Goal: Task Accomplishment & Management: Complete application form

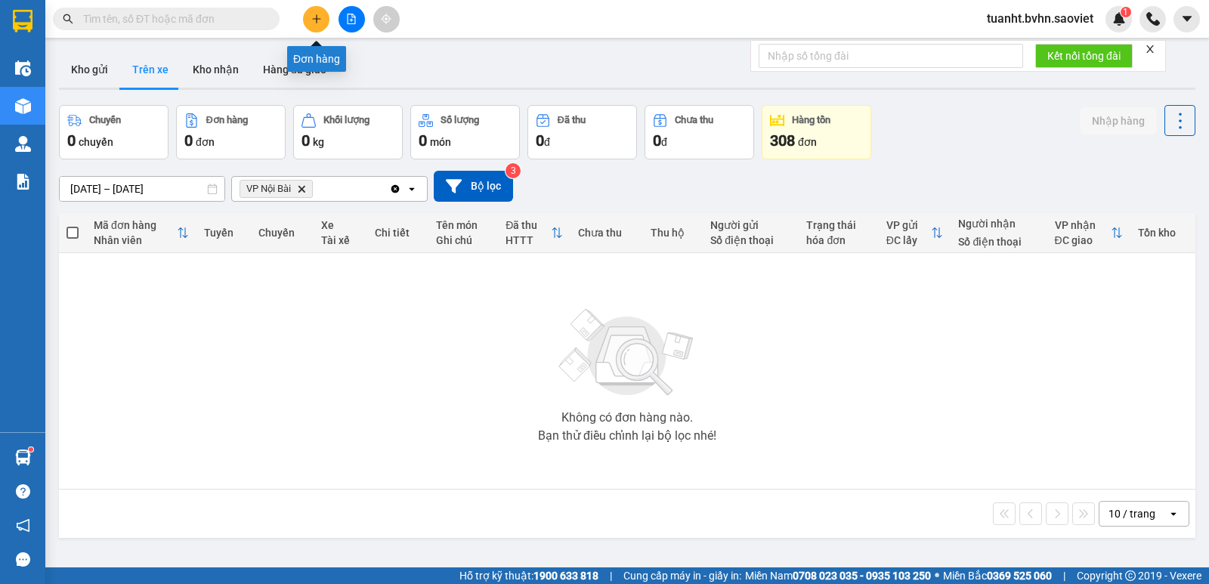
click at [320, 20] on icon "plus" at bounding box center [316, 19] width 11 height 11
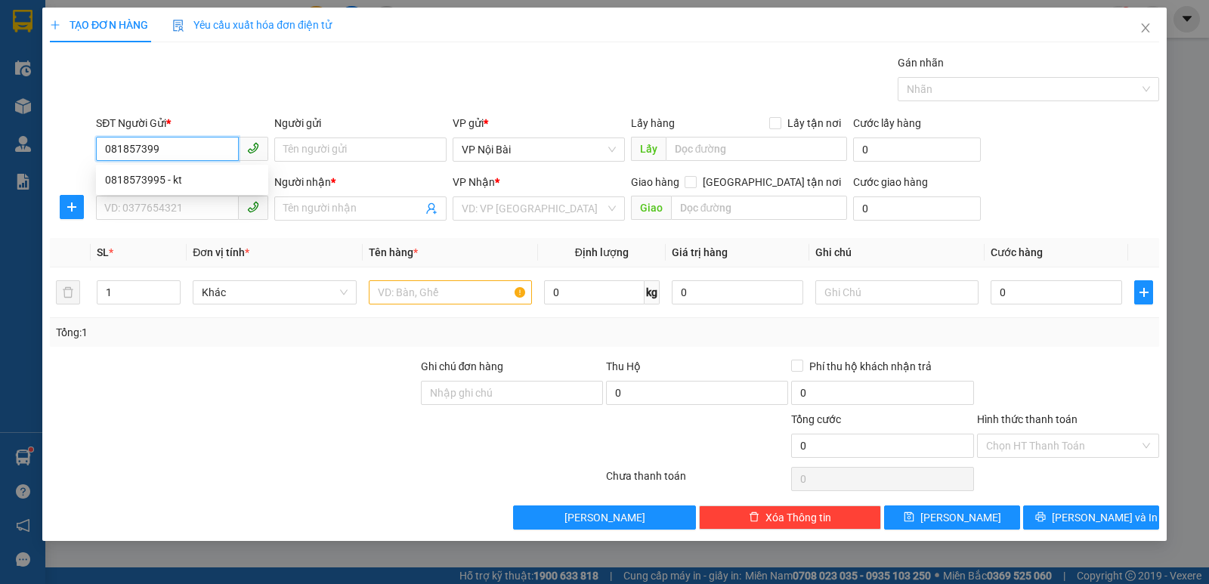
type input "0818573995"
click at [164, 180] on div "0818573995 - kt" at bounding box center [182, 180] width 154 height 17
type input "kt"
type input "0389051463"
type input "LINH"
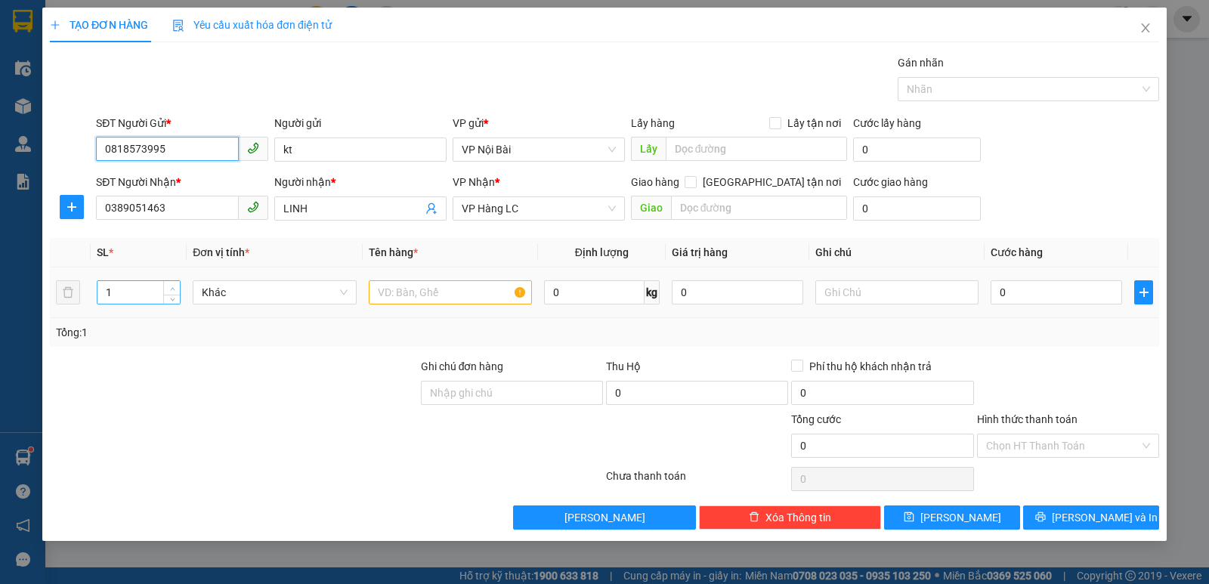
type input "0818573995"
click at [172, 285] on span "up" at bounding box center [172, 288] width 9 height 9
type input "1"
click at [170, 299] on icon "down" at bounding box center [172, 297] width 5 height 5
click at [437, 294] on input "text" at bounding box center [450, 292] width 163 height 24
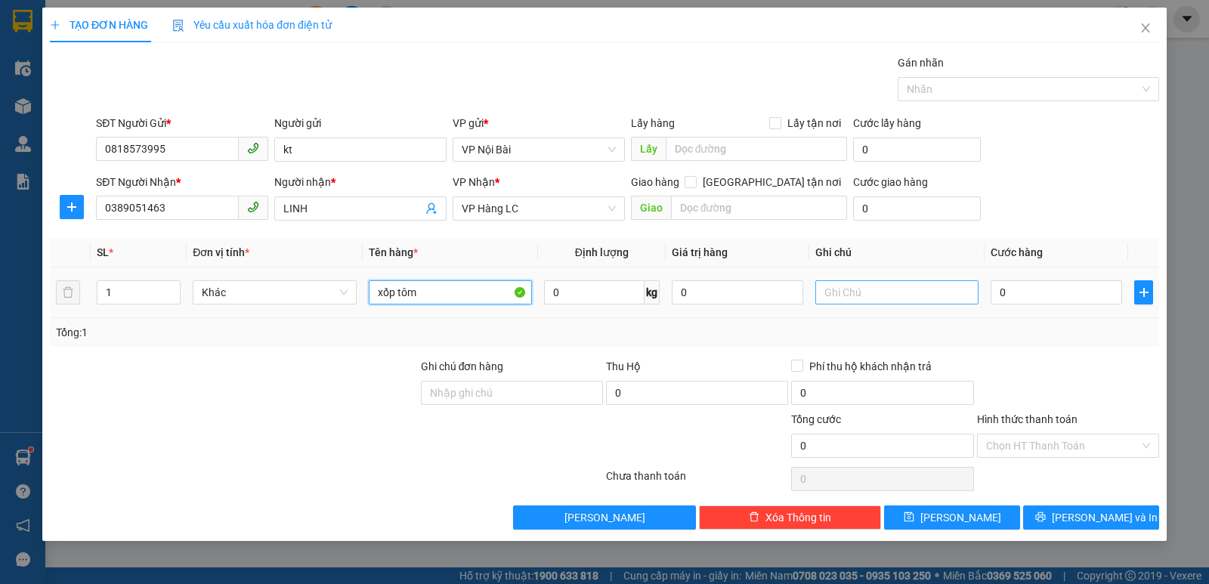
type input "xốp tôm"
click at [851, 297] on input "text" at bounding box center [896, 292] width 163 height 24
type input "chết ko chịu"
click at [1024, 292] on input "0" at bounding box center [1056, 292] width 131 height 24
type input "8"
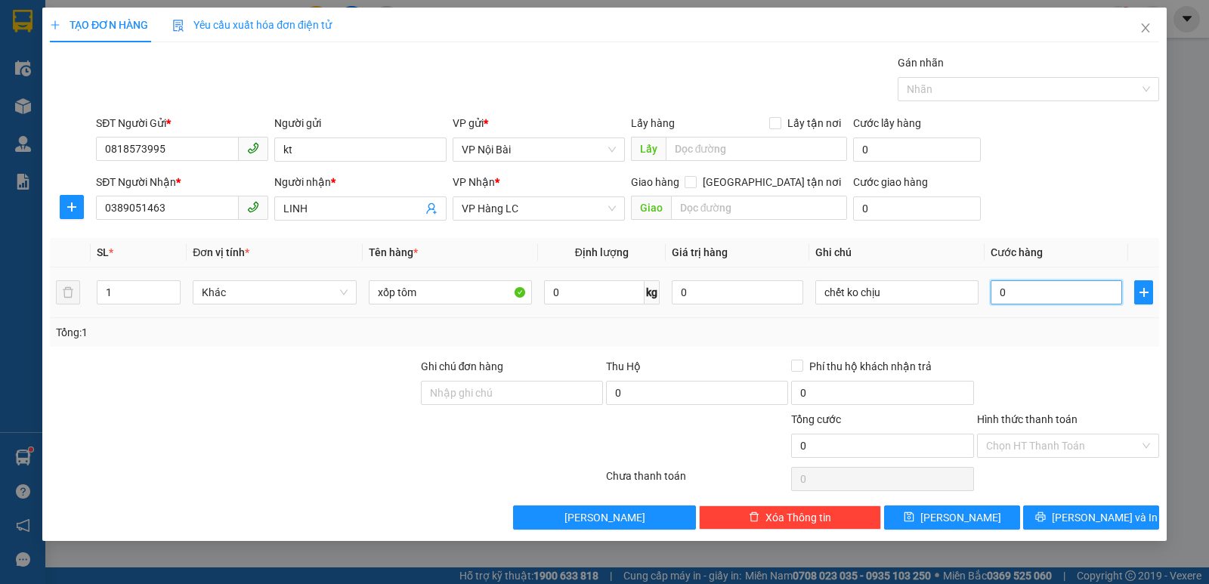
type input "8"
type input "80"
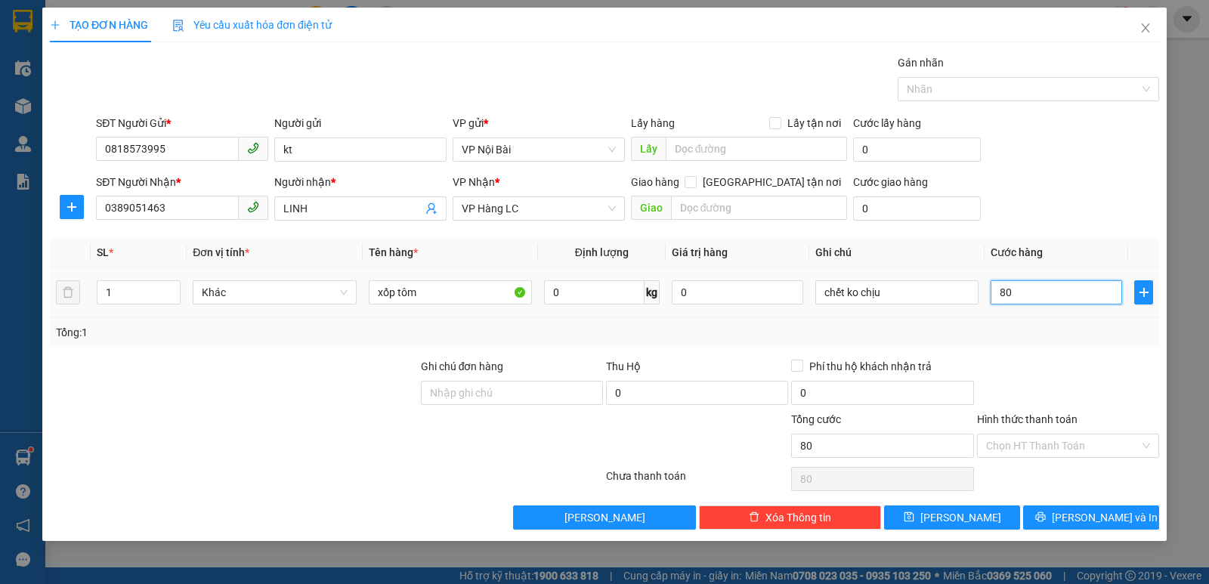
type input "800"
type input "8.000"
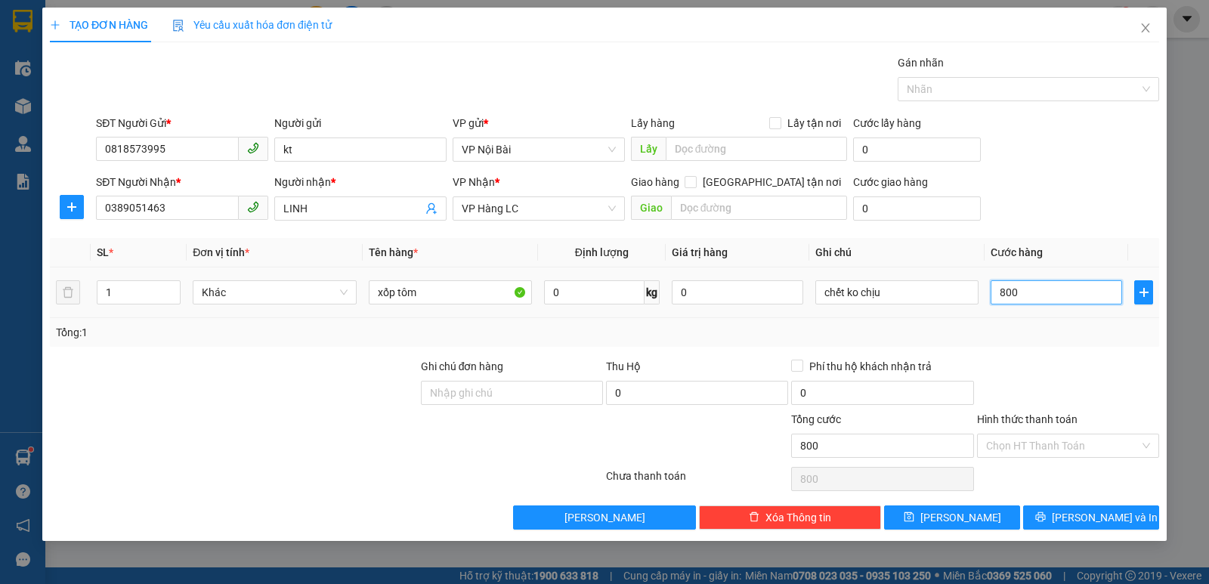
type input "8.000"
type input "80.000"
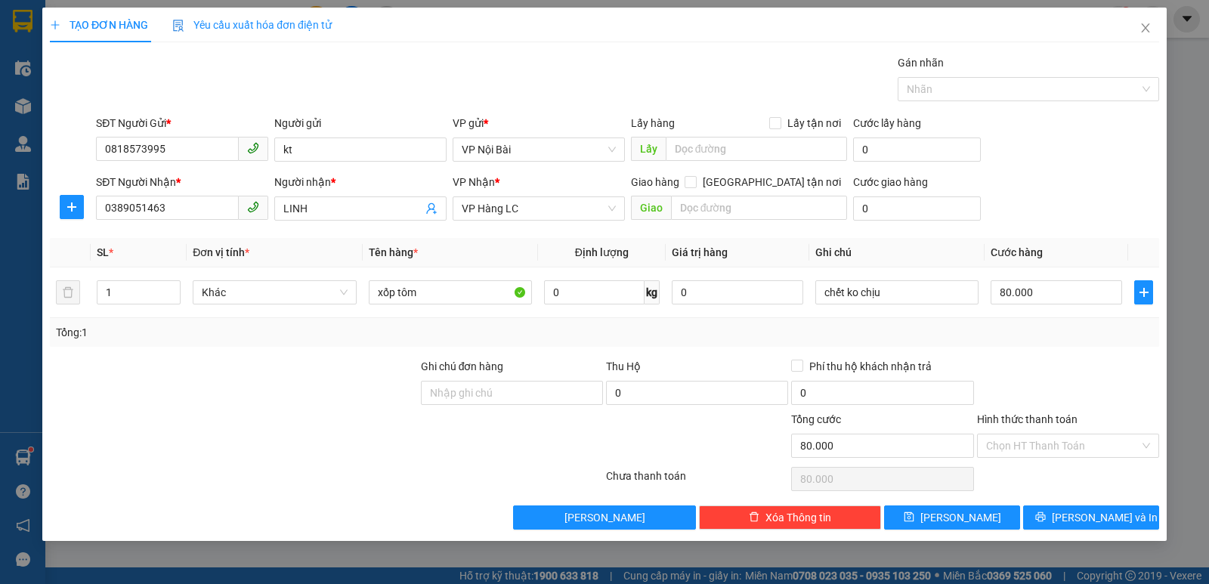
click at [1028, 368] on div at bounding box center [1068, 384] width 185 height 53
click at [1049, 515] on button "[PERSON_NAME] và In" at bounding box center [1091, 518] width 136 height 24
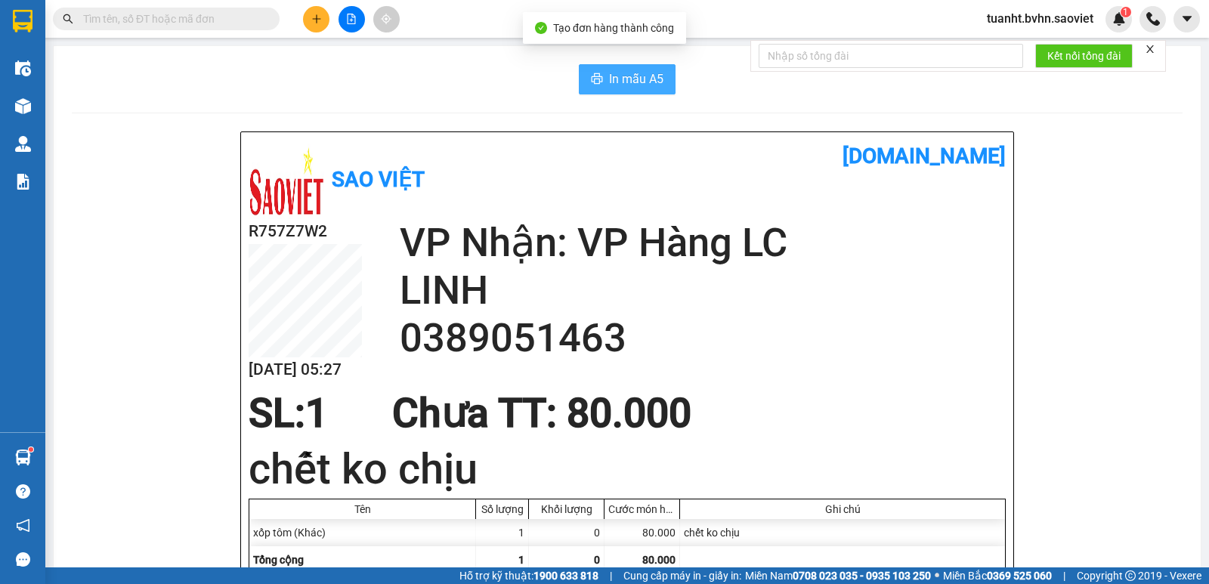
click at [629, 76] on span "In mẫu A5" at bounding box center [636, 79] width 54 height 19
click at [319, 21] on icon "plus" at bounding box center [316, 19] width 11 height 11
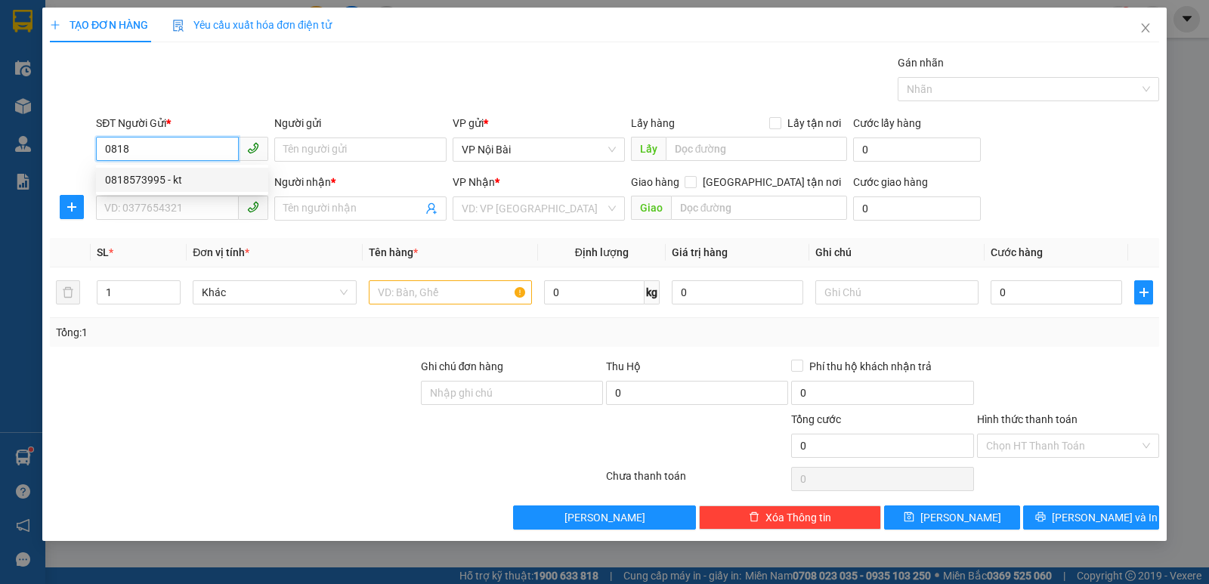
click at [165, 172] on div "0818573995 - kt" at bounding box center [182, 180] width 154 height 17
type input "0818573995"
type input "kt"
type input "0389051463"
type input "LINH"
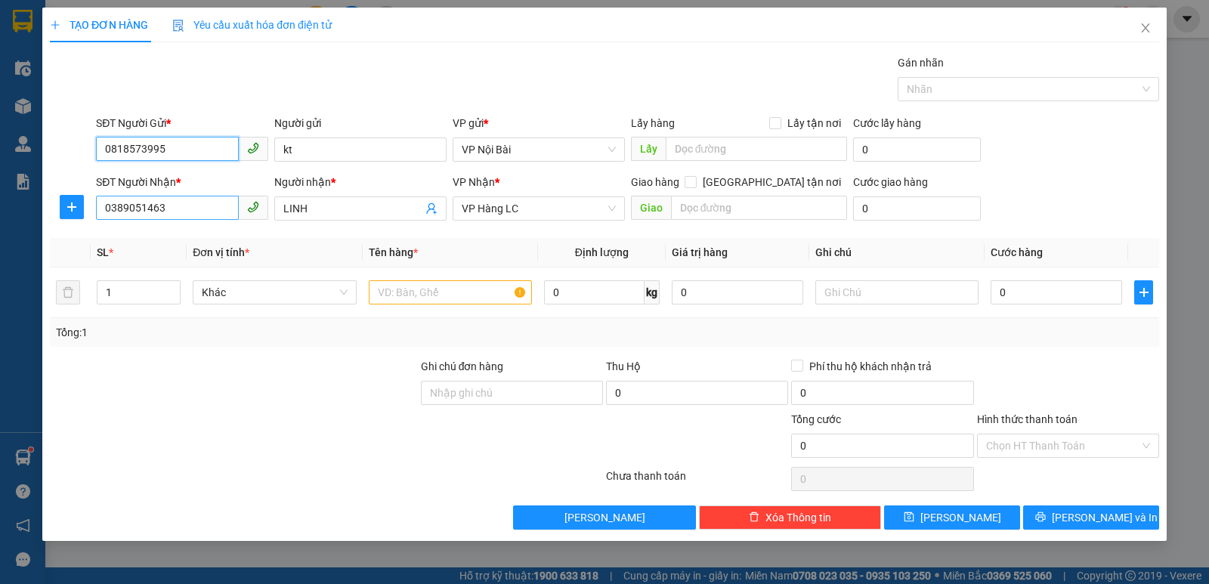
type input "0818573995"
drag, startPoint x: 172, startPoint y: 209, endPoint x: 105, endPoint y: 214, distance: 67.5
click at [105, 214] on input "0389051463" at bounding box center [167, 208] width 143 height 24
type input "0367712559"
click at [223, 243] on div "0367712559 - LAN" at bounding box center [182, 238] width 154 height 17
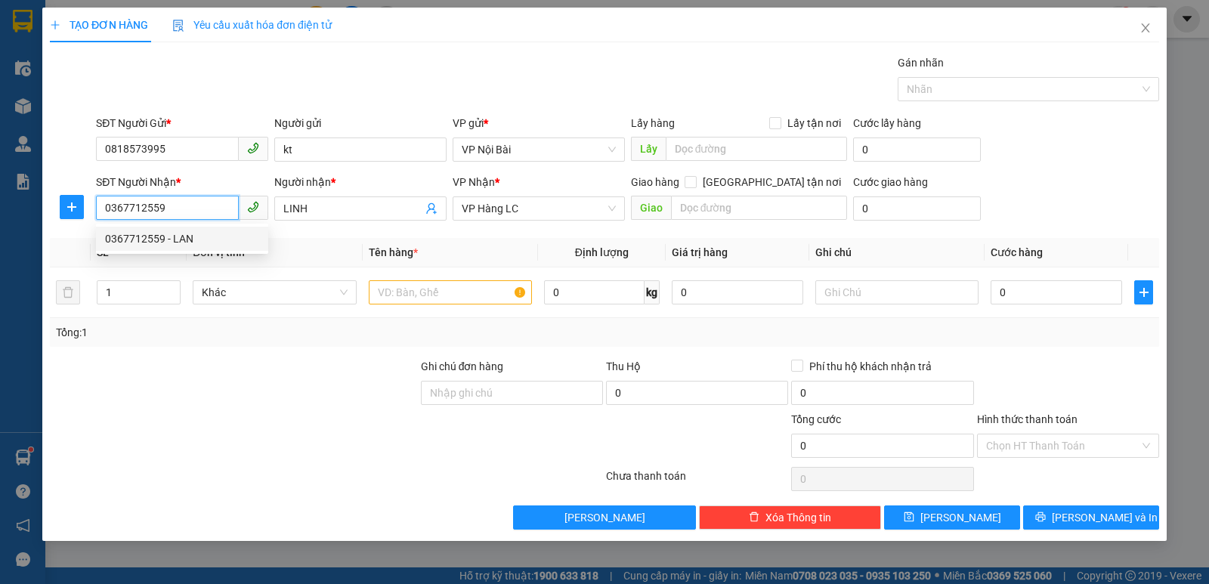
type input "LAN"
type input "0367712559"
click at [434, 289] on input "text" at bounding box center [450, 292] width 163 height 24
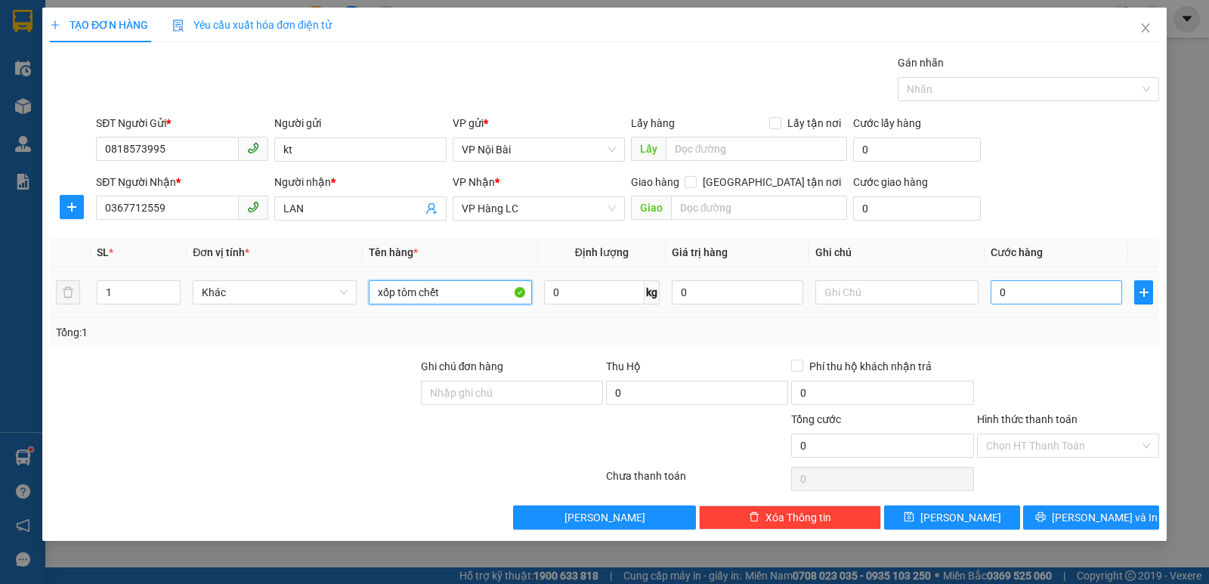
type input "xốp tôm chết"
click at [1054, 289] on input "0" at bounding box center [1056, 292] width 131 height 24
type input "1"
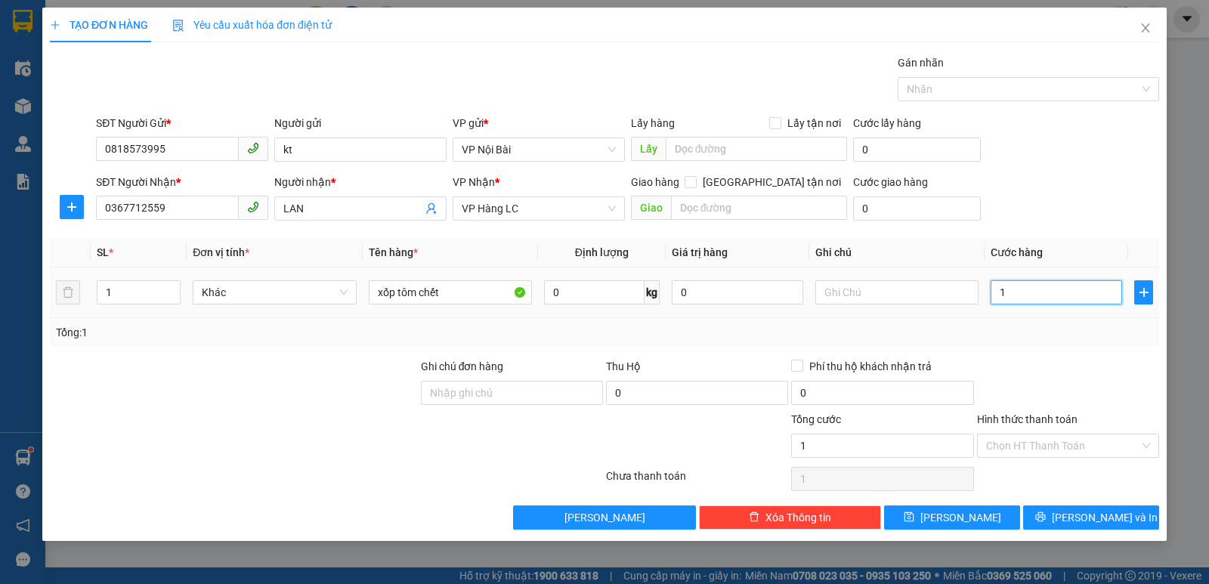
type input "10"
type input "100"
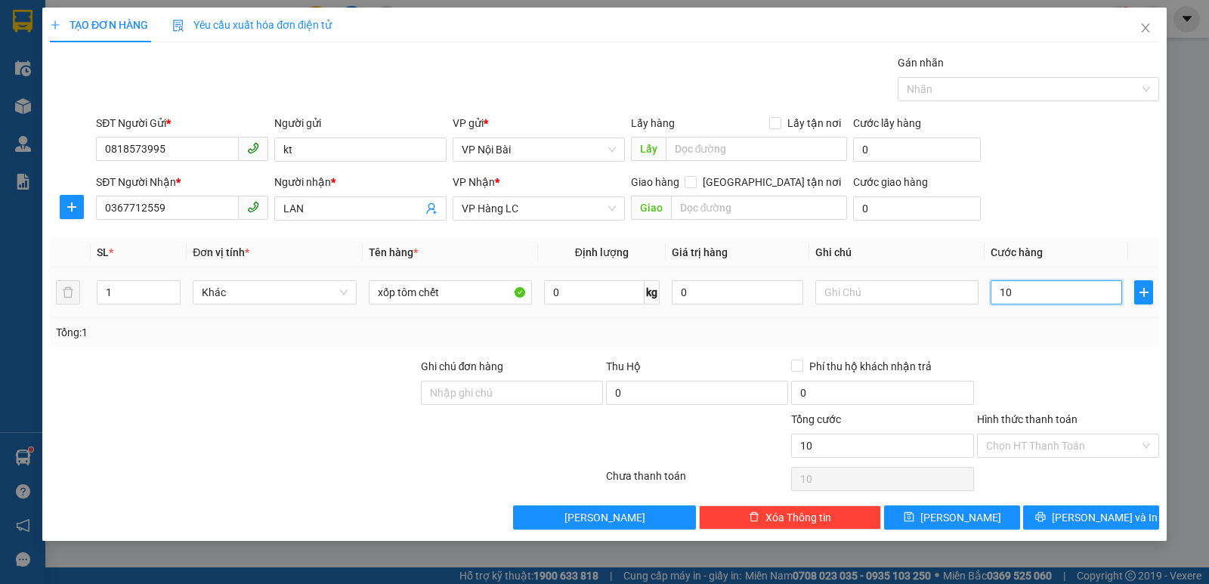
type input "100"
type input "1.000"
type input "10.000"
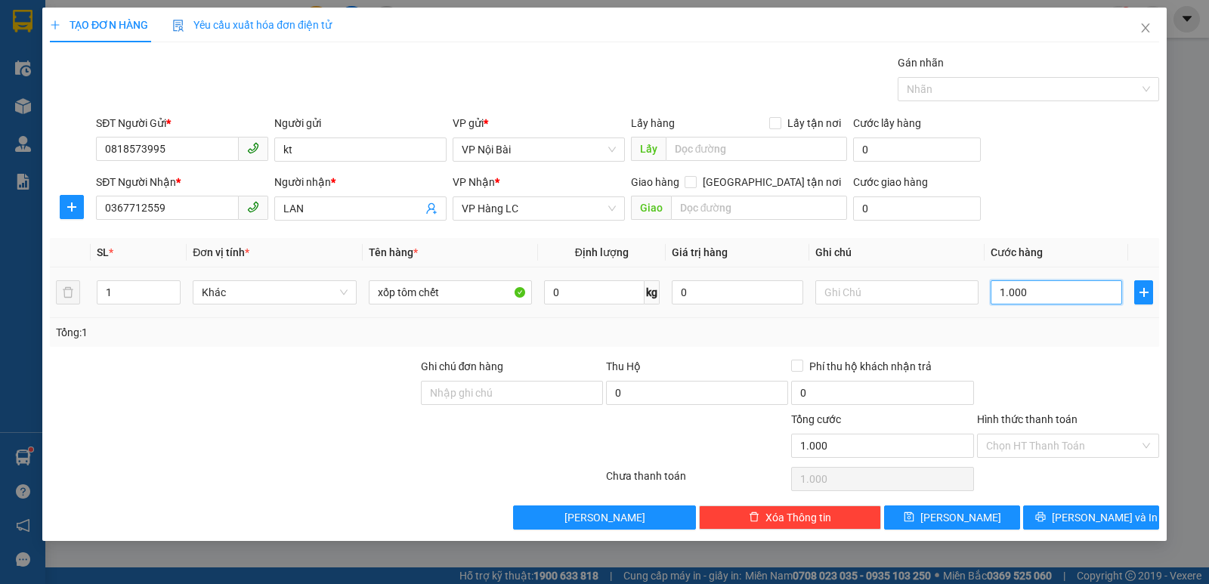
type input "10.000"
type input "100.000"
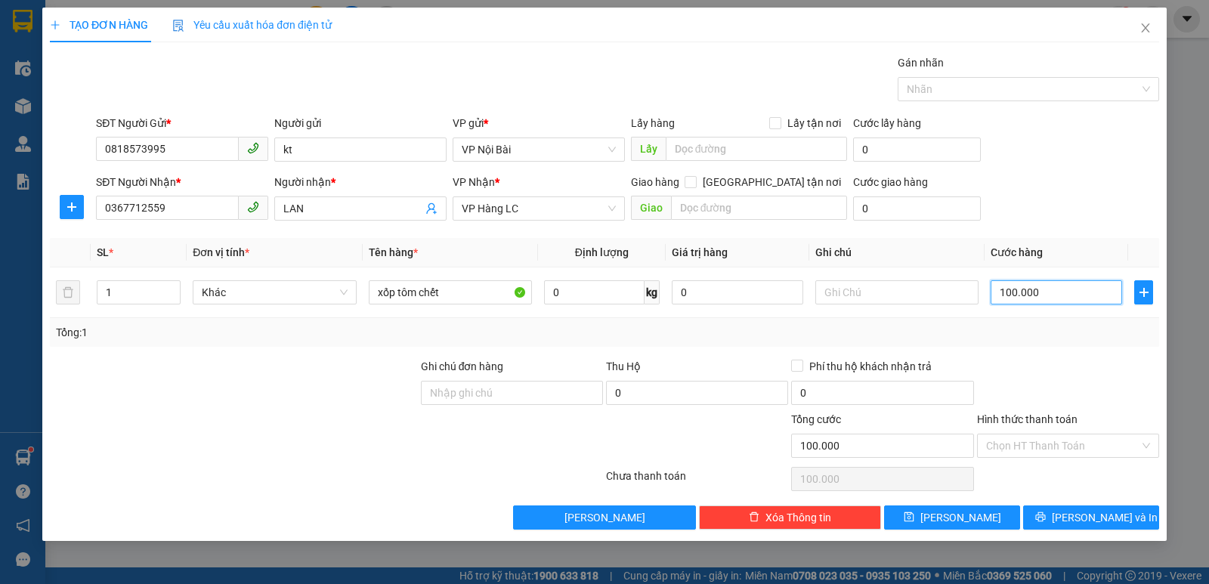
type input "100.000"
click at [1060, 345] on div "Tổng: 1" at bounding box center [604, 332] width 1109 height 29
click at [1078, 516] on span "[PERSON_NAME] và In" at bounding box center [1105, 517] width 106 height 17
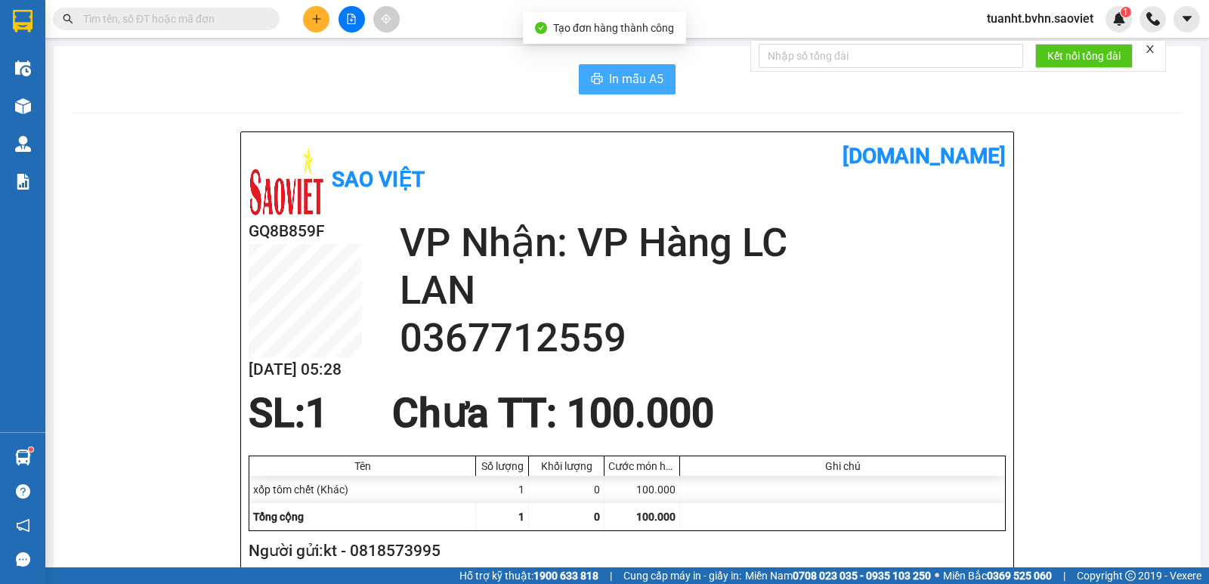
click at [635, 87] on span "In mẫu A5" at bounding box center [636, 79] width 54 height 19
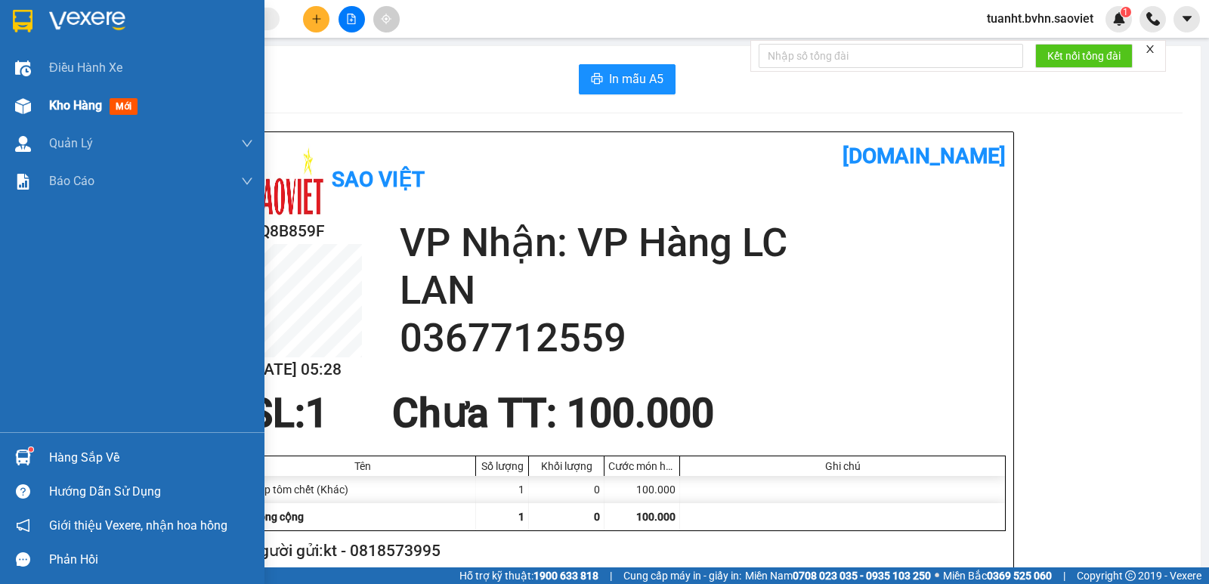
click at [41, 97] on div "Kho hàng mới" at bounding box center [132, 106] width 264 height 38
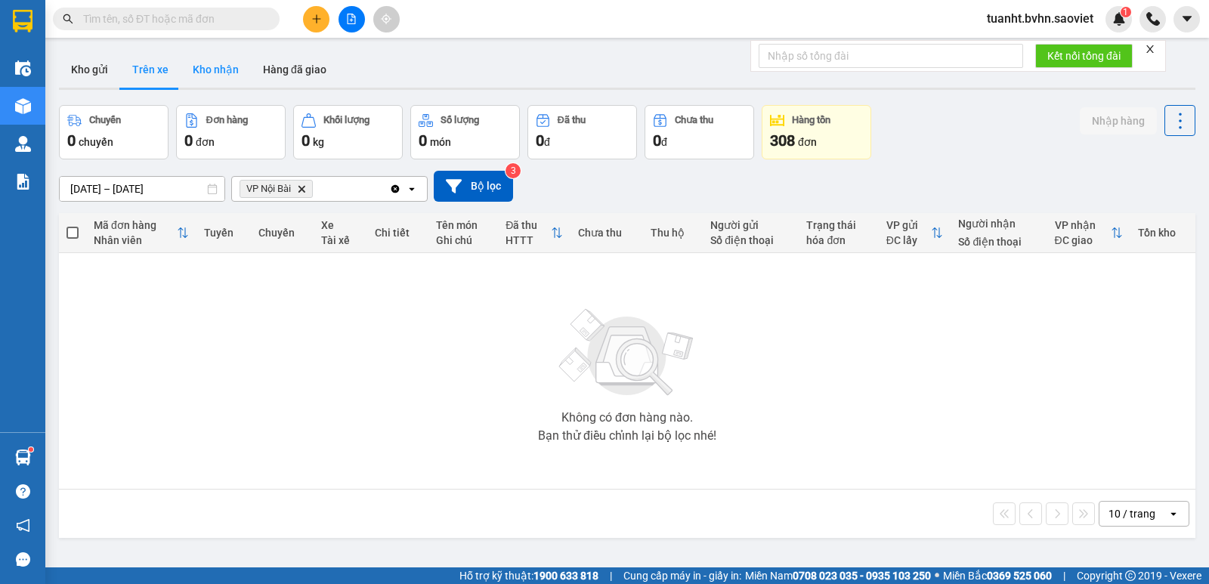
click at [204, 82] on button "Kho nhận" at bounding box center [216, 69] width 70 height 36
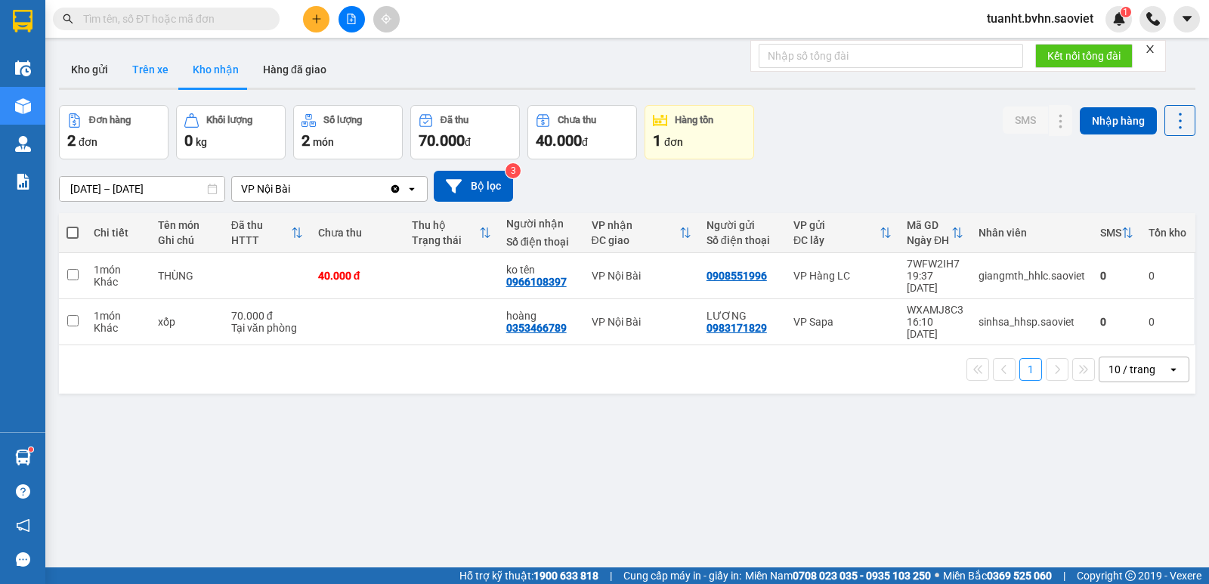
click at [160, 74] on button "Trên xe" at bounding box center [150, 69] width 60 height 36
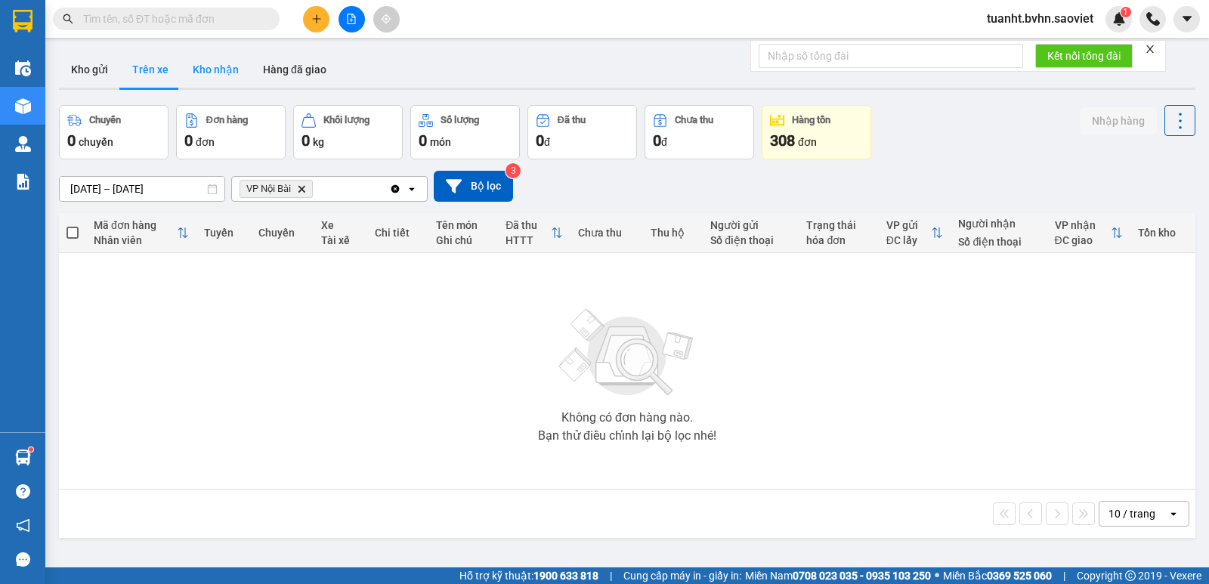
click at [216, 72] on button "Kho nhận" at bounding box center [216, 69] width 70 height 36
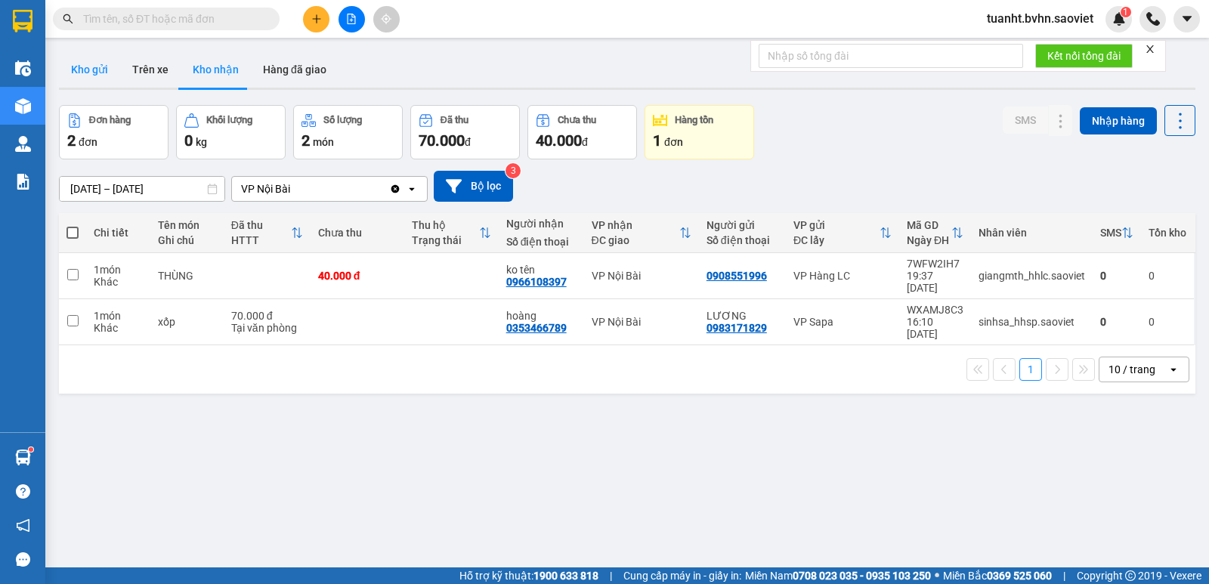
click at [85, 68] on button "Kho gửi" at bounding box center [89, 69] width 61 height 36
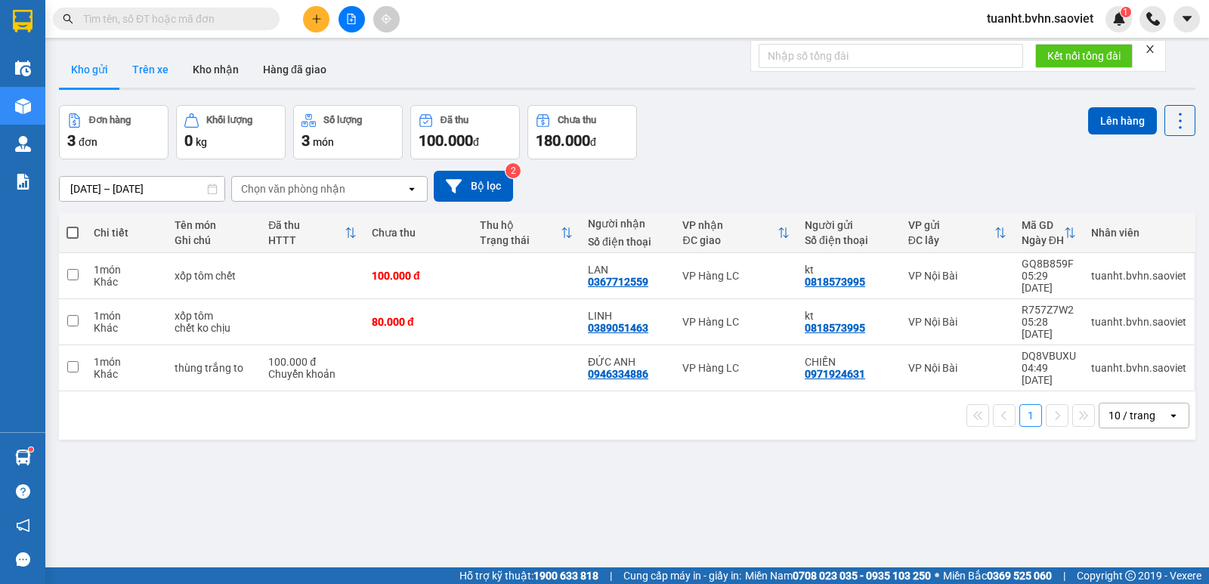
click at [152, 70] on button "Trên xe" at bounding box center [150, 69] width 60 height 36
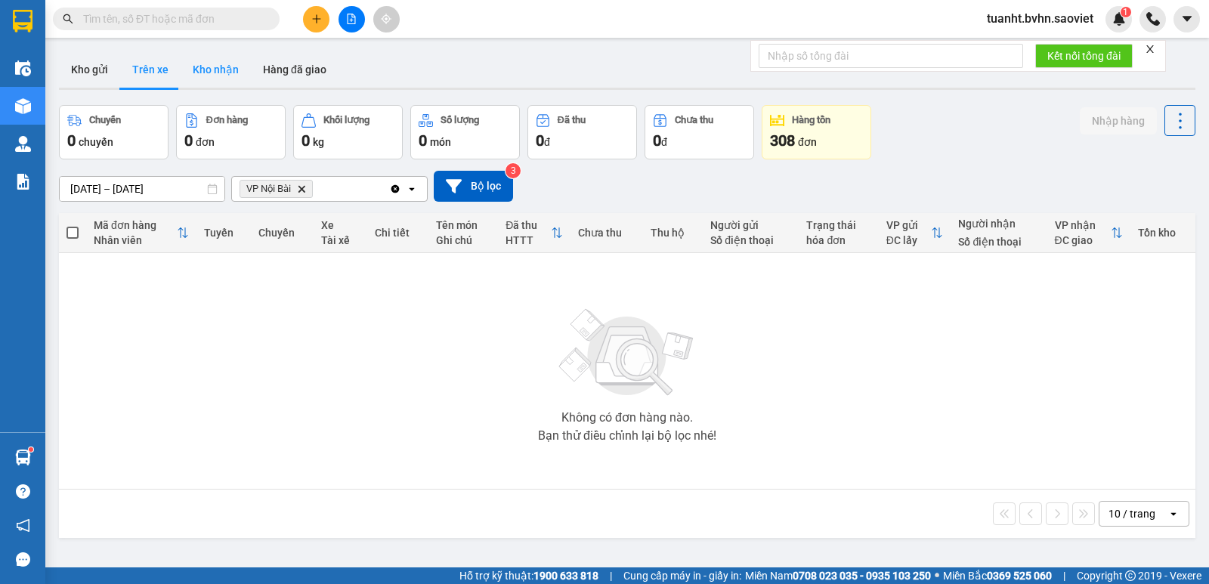
click at [226, 70] on button "Kho nhận" at bounding box center [216, 69] width 70 height 36
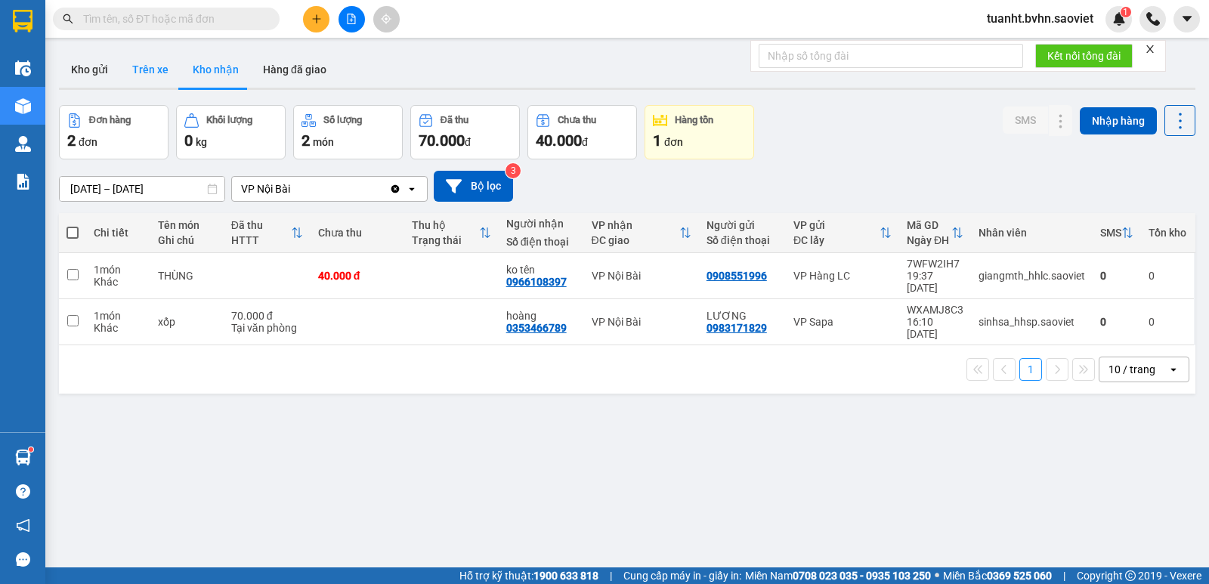
click at [149, 70] on button "Trên xe" at bounding box center [150, 69] width 60 height 36
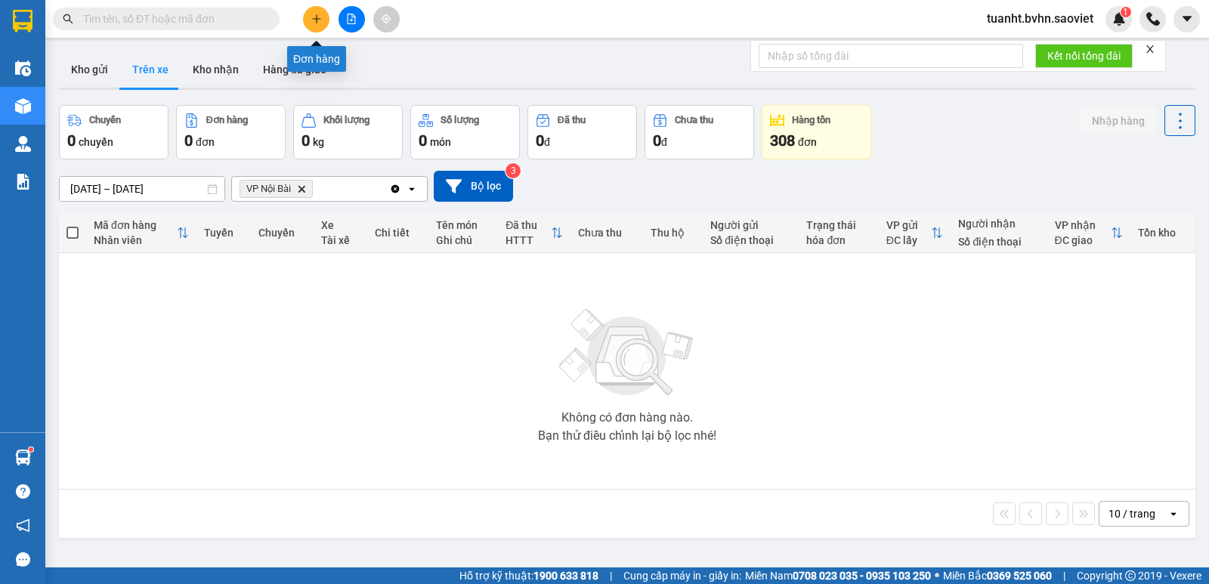
click at [314, 23] on icon "plus" at bounding box center [316, 19] width 11 height 11
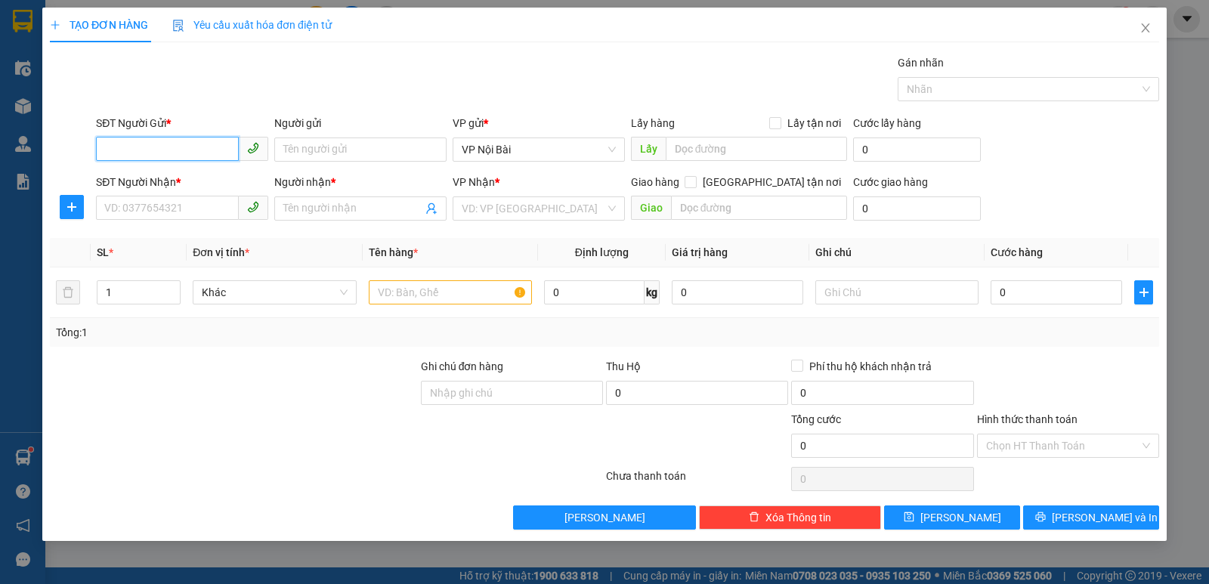
click at [166, 150] on input "SĐT Người Gửi *" at bounding box center [167, 149] width 143 height 24
type input "0869807259"
click at [195, 175] on div "0869807259 - KT" at bounding box center [182, 180] width 154 height 17
type input "KT"
type input "0988407107"
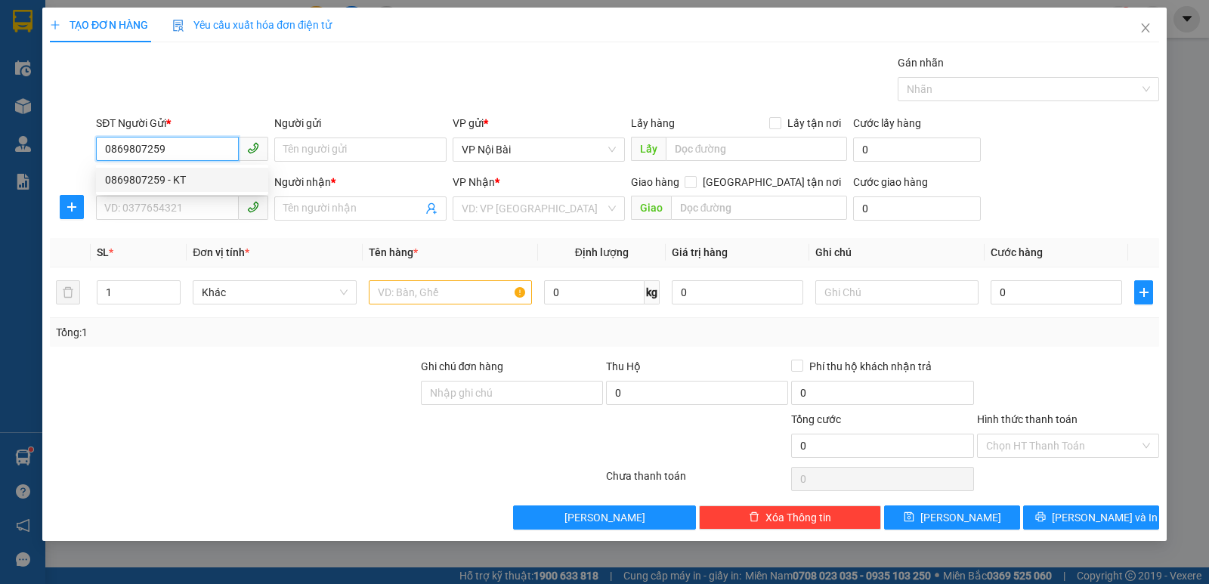
type input "KT"
type input "0869807259"
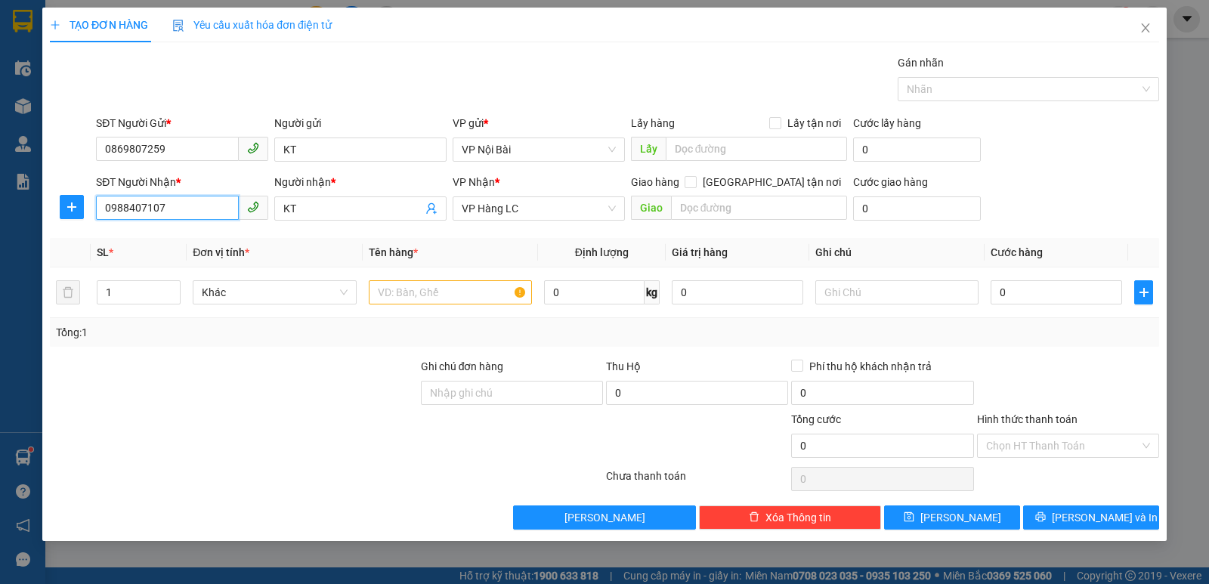
click at [177, 209] on input "0988407107" at bounding box center [167, 208] width 143 height 24
type input "0"
type input "0985087194"
click at [197, 241] on div "0985087194" at bounding box center [182, 238] width 154 height 17
type input "0985087194"
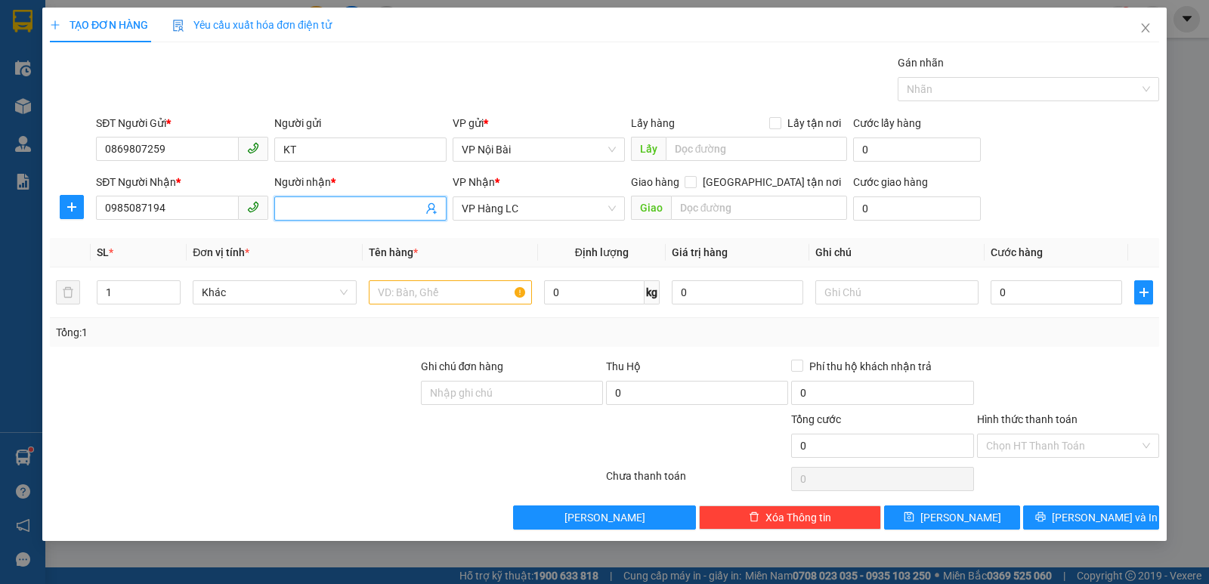
click at [363, 205] on input "Người nhận *" at bounding box center [352, 208] width 139 height 17
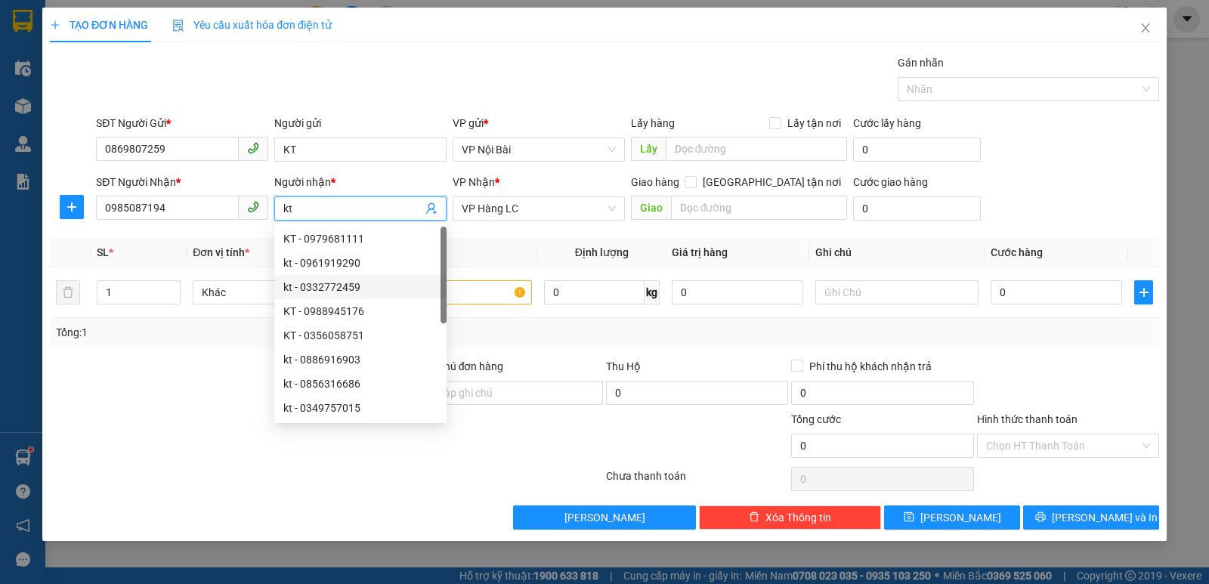
type input "kt"
click at [190, 391] on div at bounding box center [233, 384] width 371 height 53
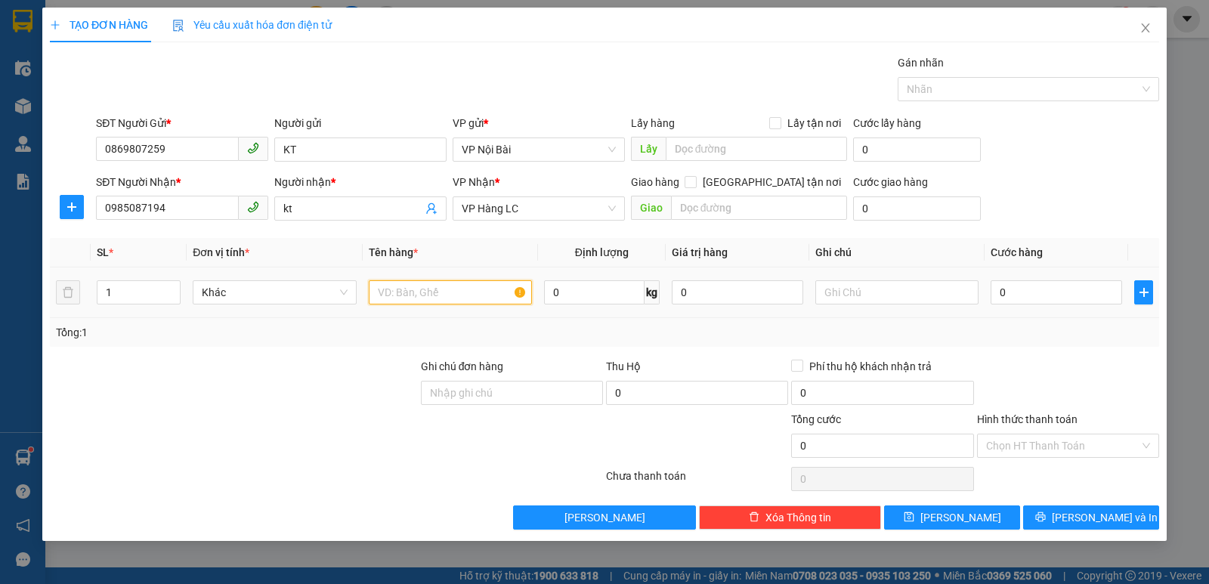
click at [434, 299] on input "text" at bounding box center [450, 292] width 163 height 24
type input "hộp cát tông"
click at [1047, 296] on input "0" at bounding box center [1056, 292] width 131 height 24
type input "6"
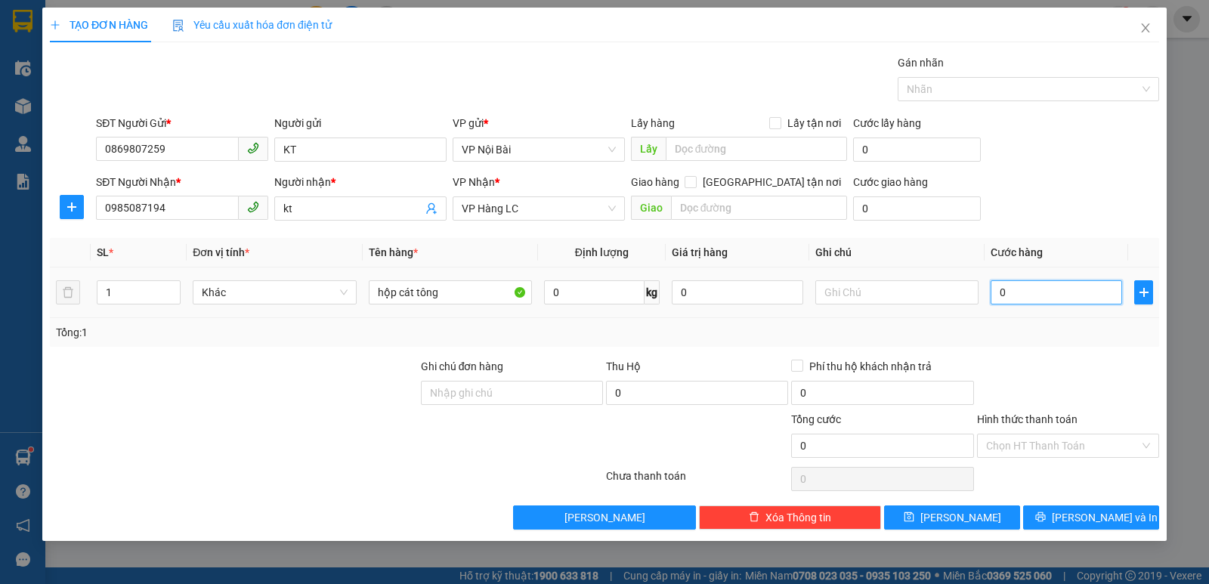
type input "6"
type input "60"
type input "60.000"
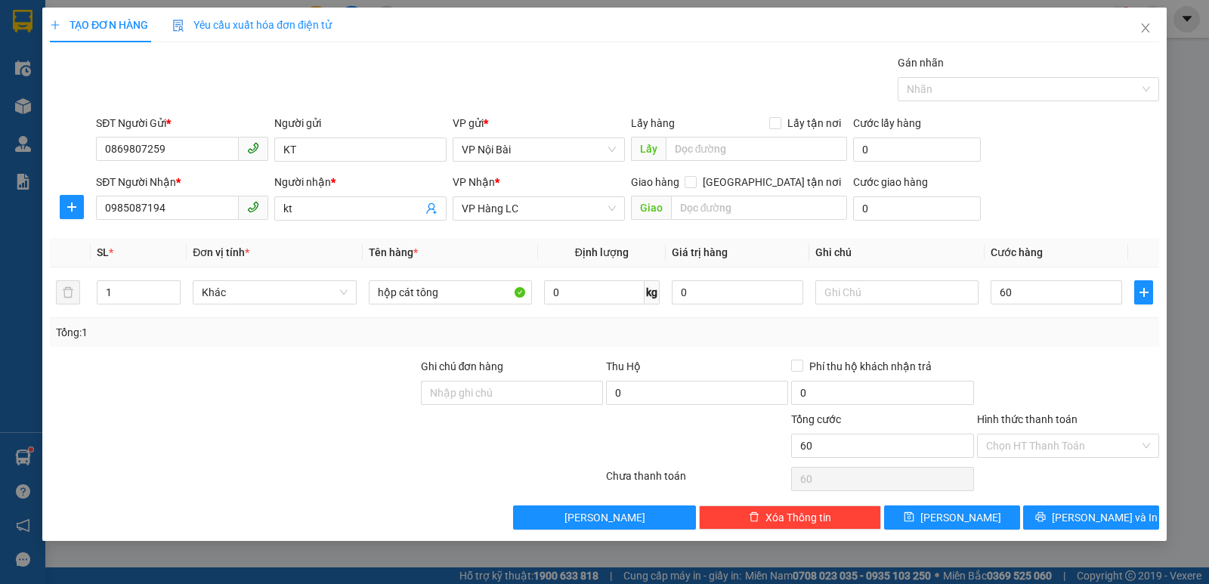
type input "60.000"
click at [1080, 391] on div at bounding box center [1068, 384] width 185 height 53
click at [1121, 518] on button "[PERSON_NAME] và In" at bounding box center [1091, 518] width 136 height 24
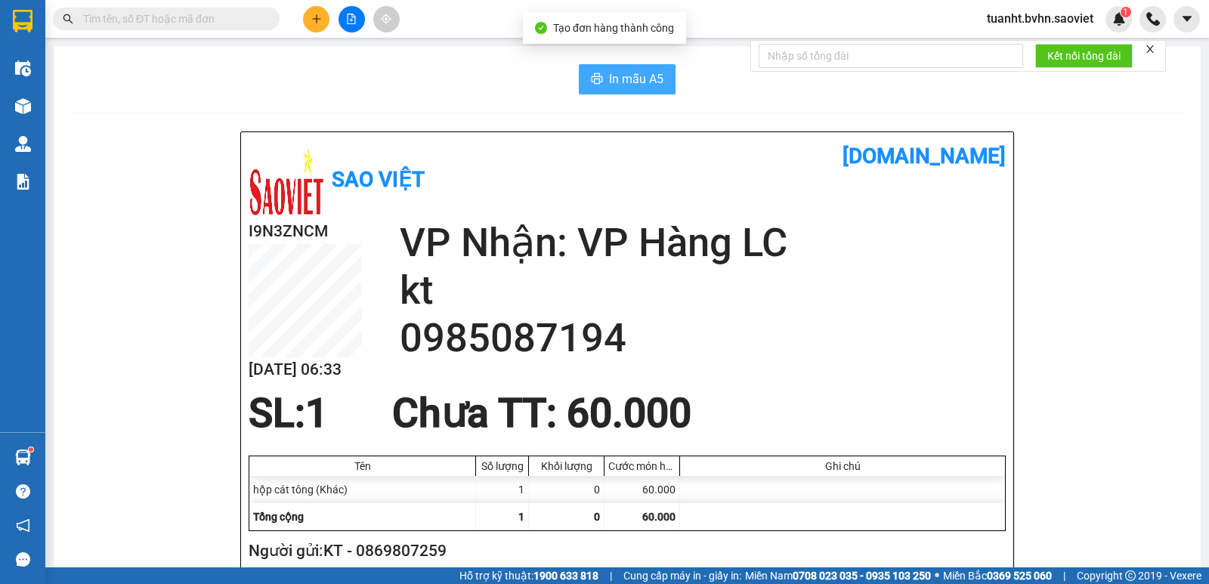
click at [643, 82] on span "In mẫu A5" at bounding box center [636, 79] width 54 height 19
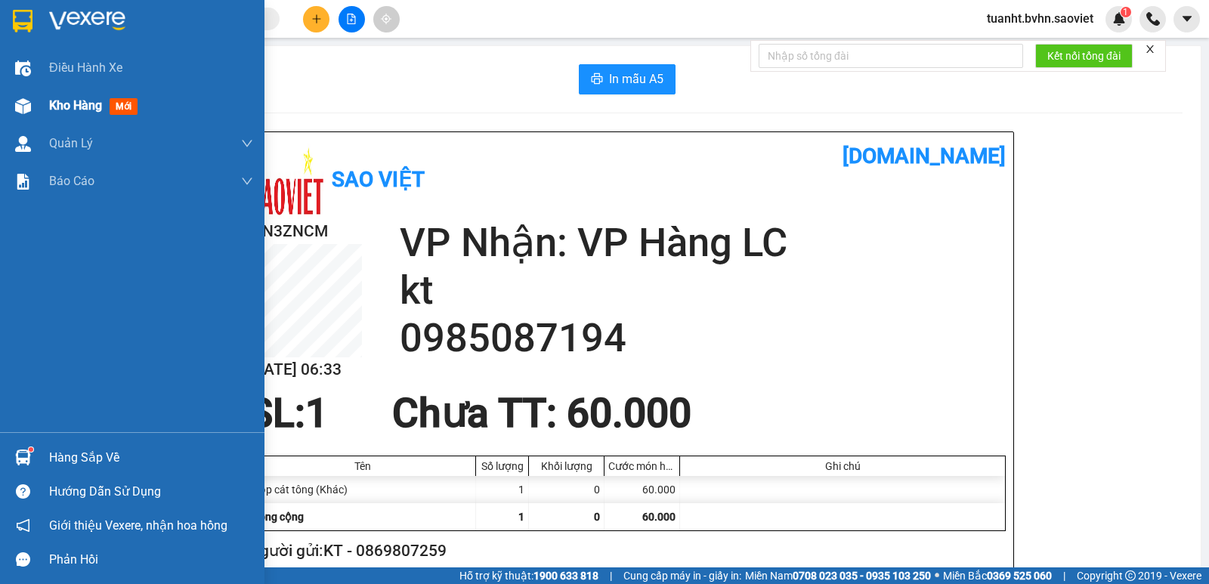
click at [30, 104] on img at bounding box center [23, 106] width 16 height 16
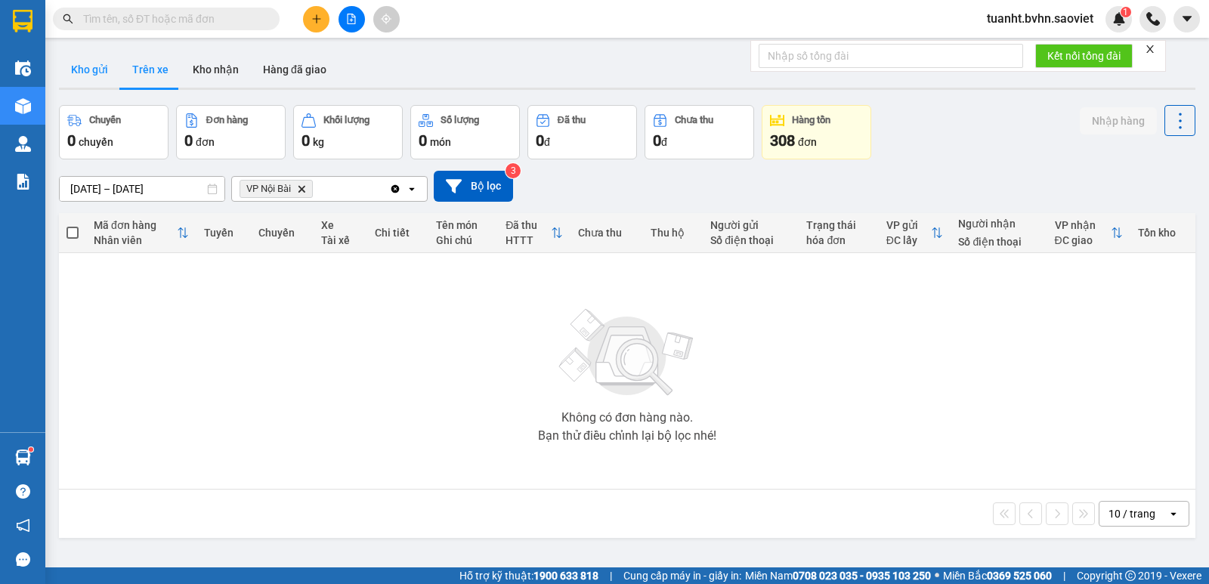
click at [98, 67] on button "Kho gửi" at bounding box center [89, 69] width 61 height 36
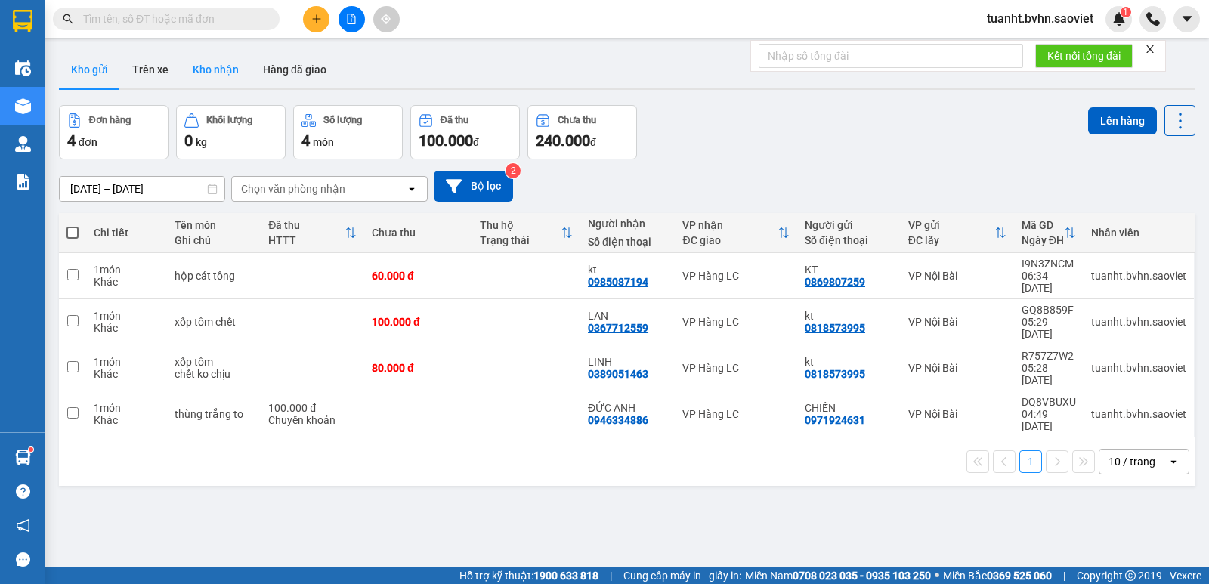
click at [232, 73] on button "Kho nhận" at bounding box center [216, 69] width 70 height 36
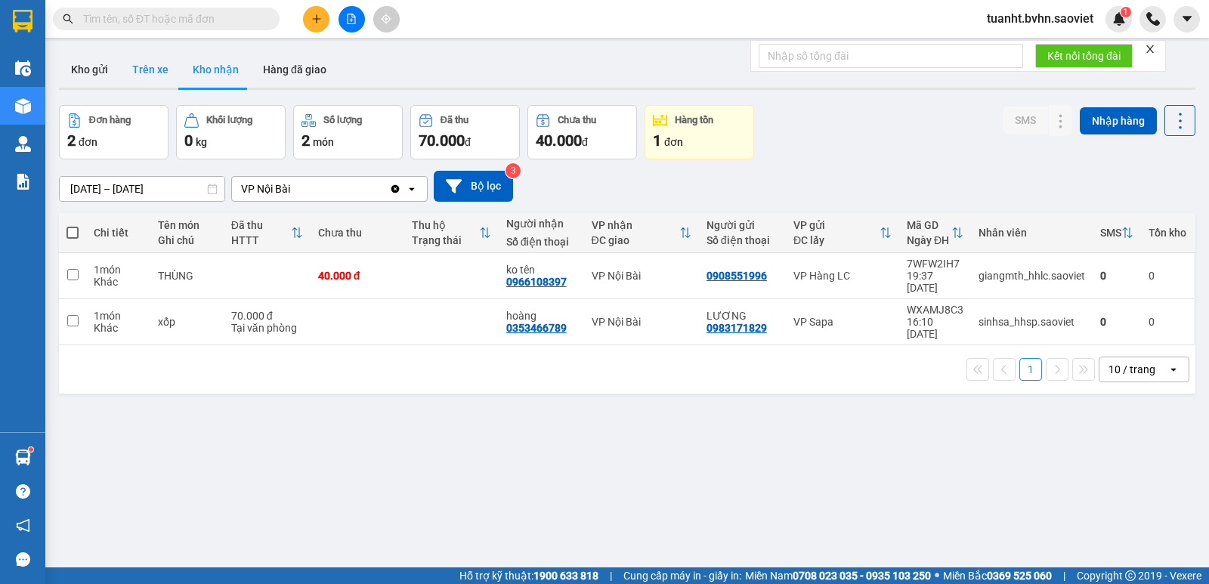
click at [139, 72] on button "Trên xe" at bounding box center [150, 69] width 60 height 36
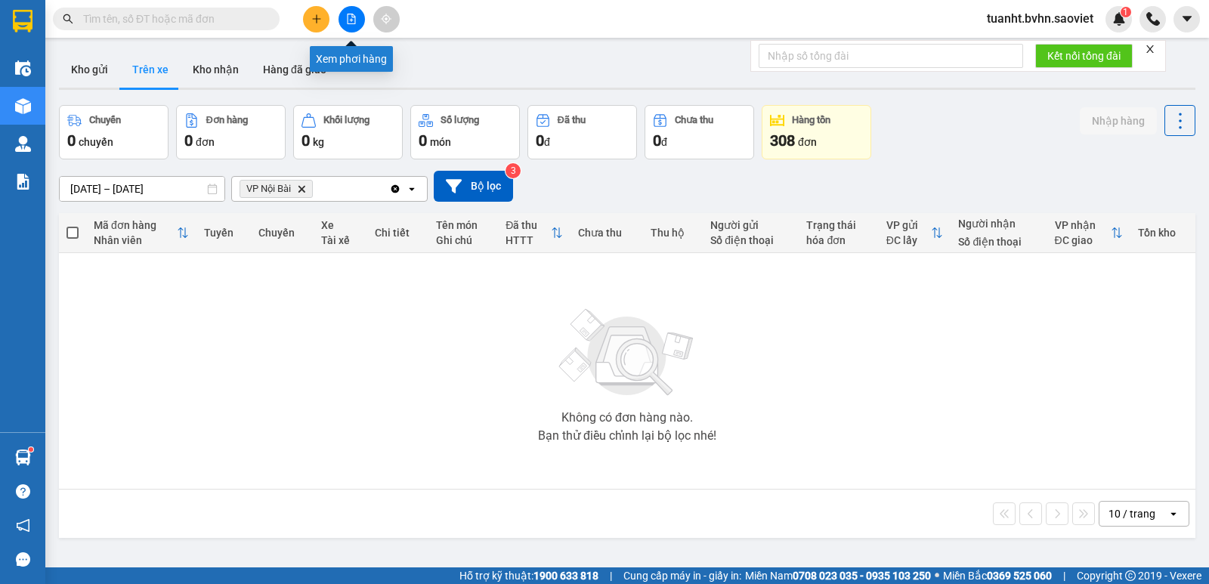
click at [348, 31] on button at bounding box center [352, 19] width 26 height 26
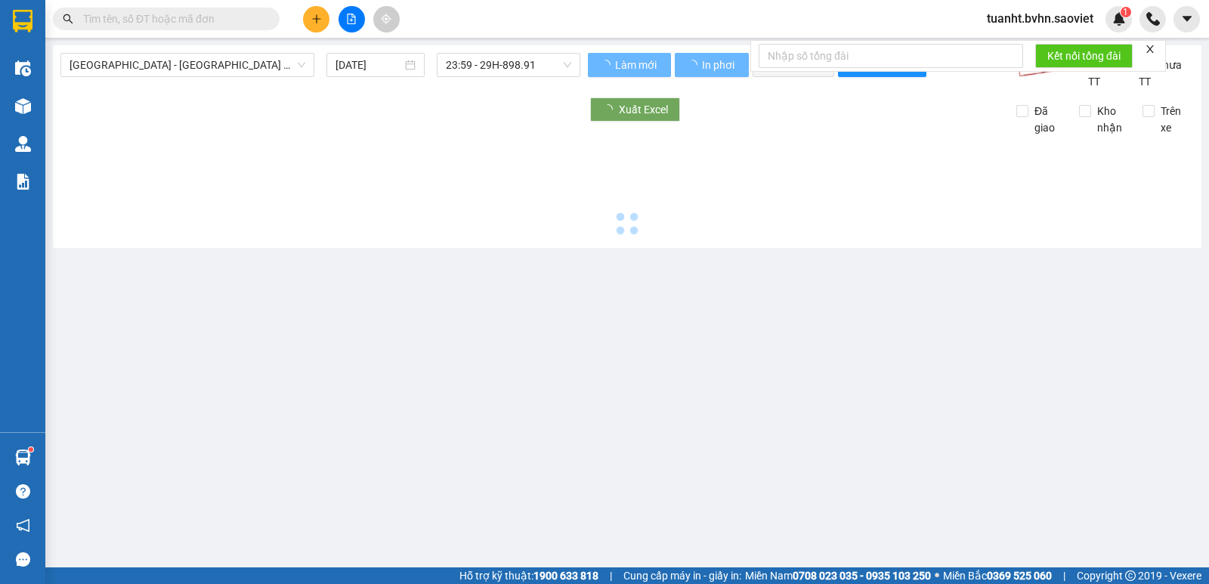
type input "[DATE]"
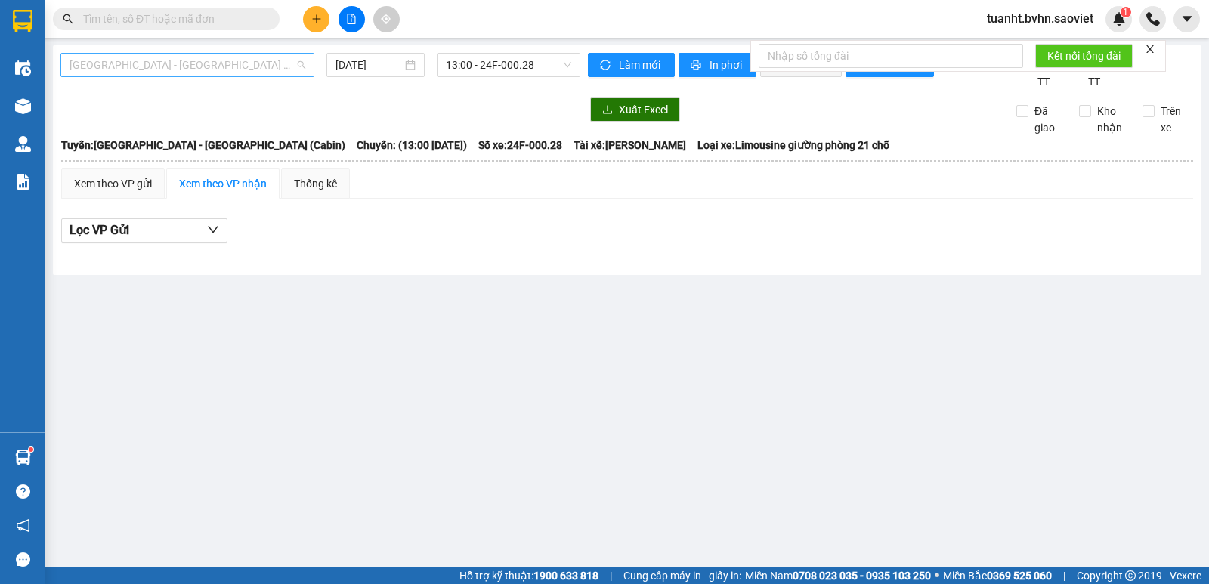
click at [212, 58] on span "[GEOGRAPHIC_DATA] - [GEOGRAPHIC_DATA] (Cabin)" at bounding box center [188, 65] width 236 height 23
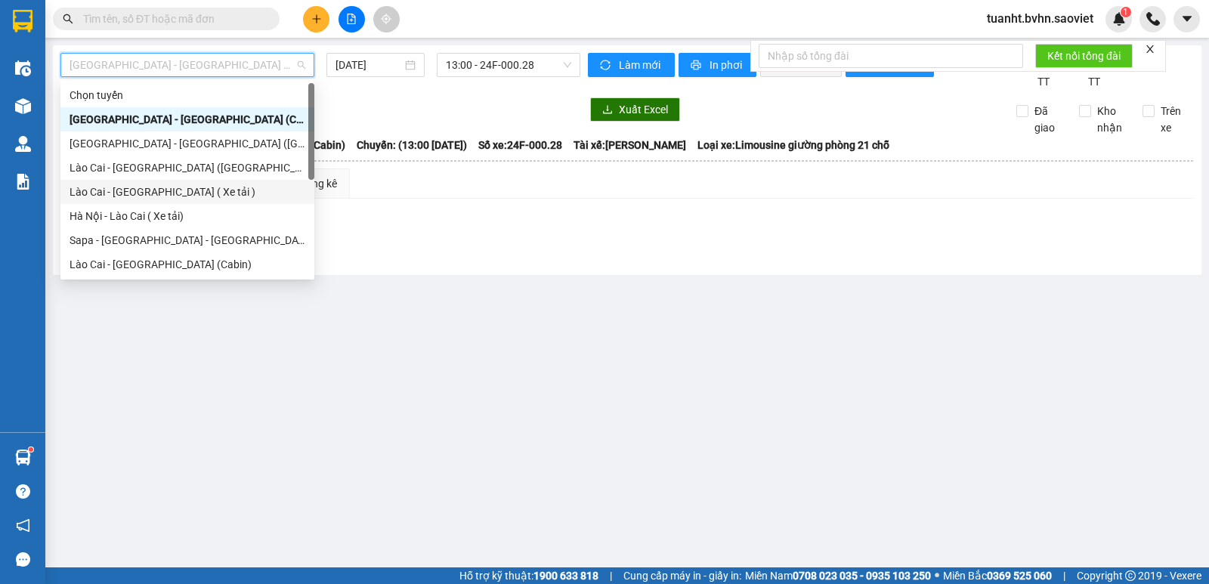
scroll to position [121, 0]
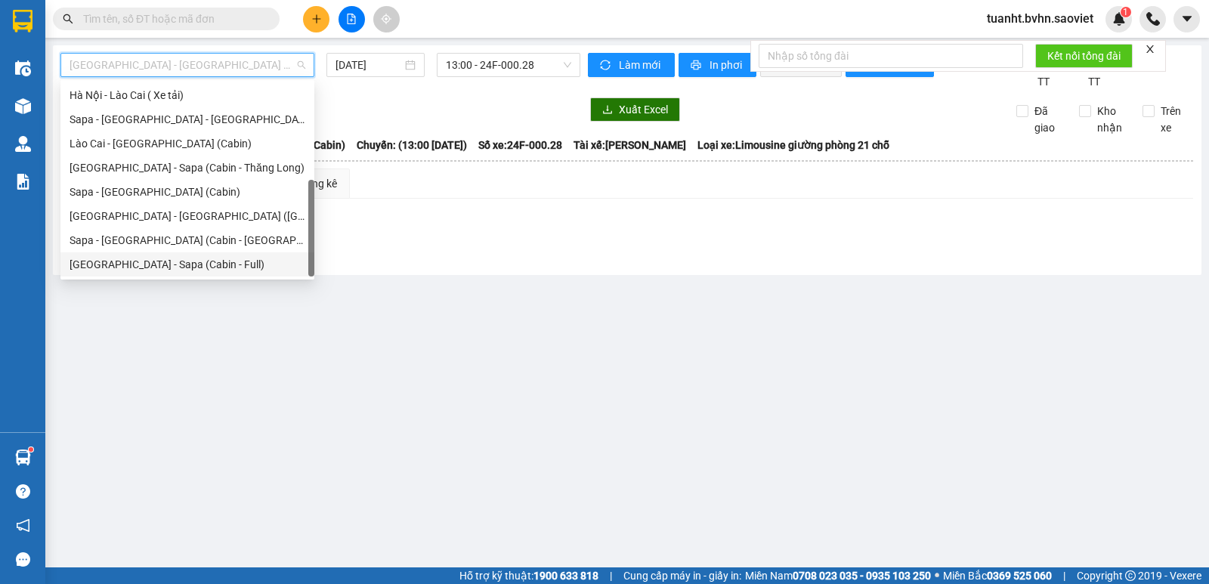
drag, startPoint x: 228, startPoint y: 267, endPoint x: 256, endPoint y: 243, distance: 37.0
click at [229, 267] on div "[GEOGRAPHIC_DATA] - Sapa (Cabin - Full)" at bounding box center [188, 264] width 236 height 17
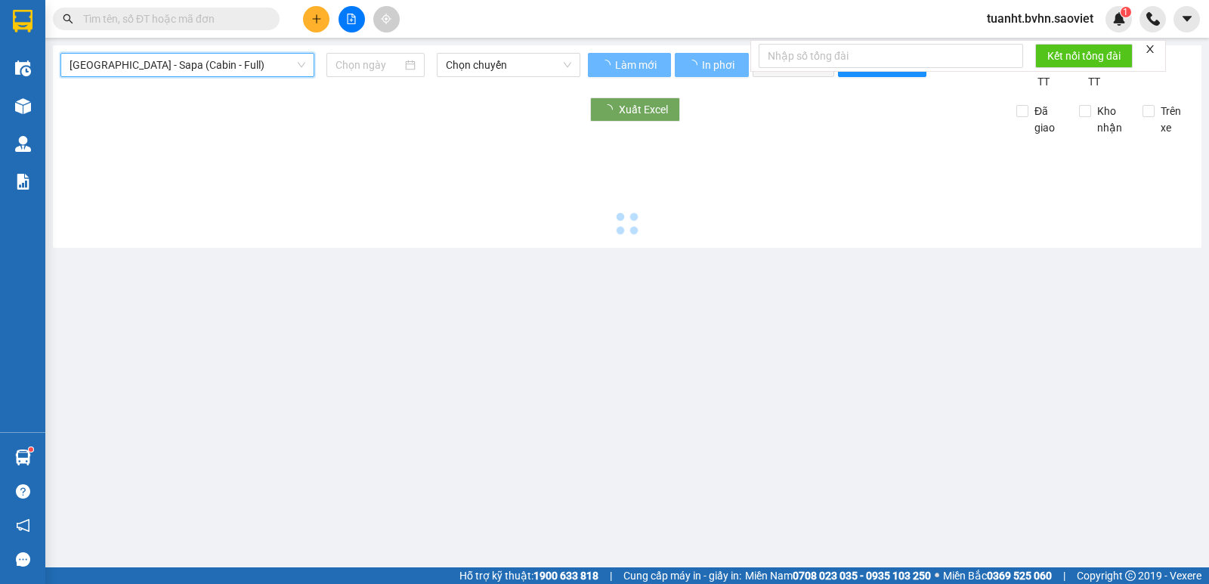
type input "[DATE]"
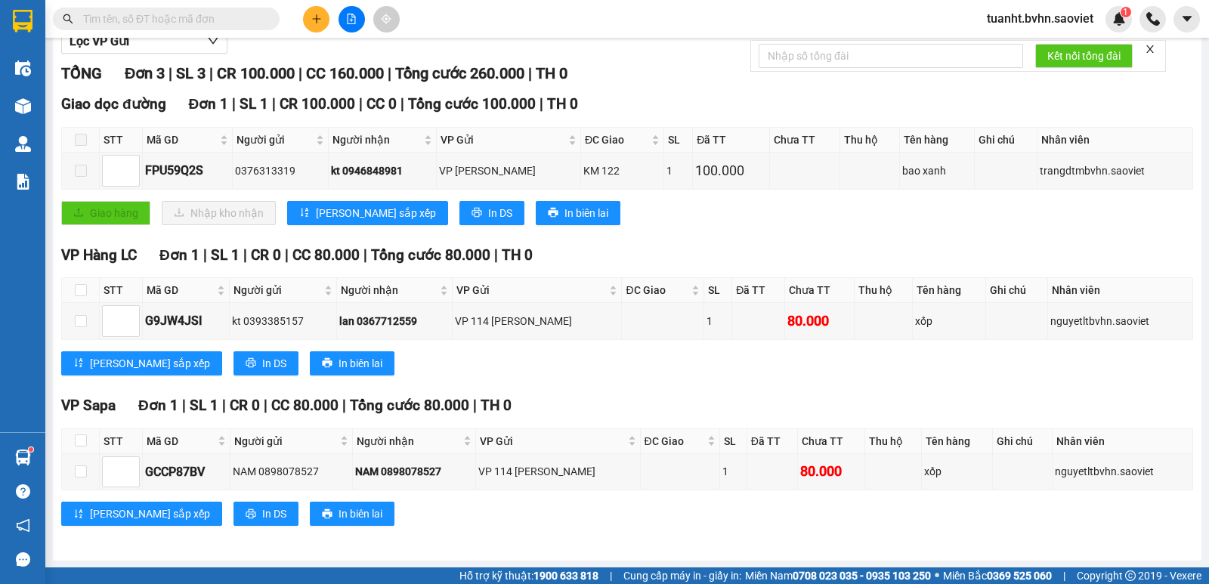
scroll to position [190, 0]
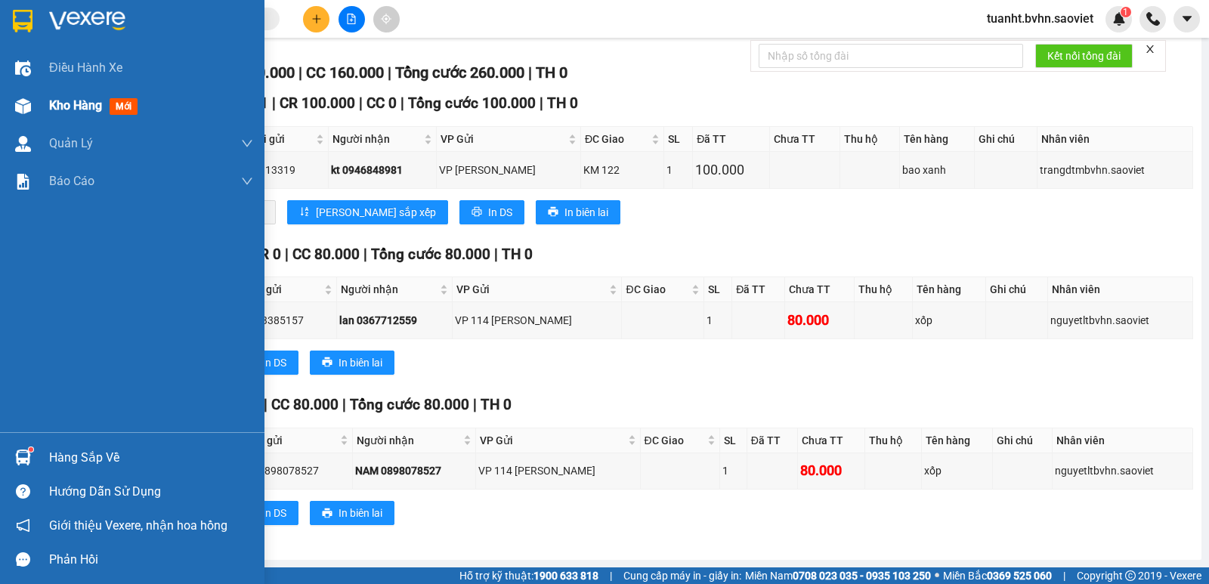
click at [29, 107] on img at bounding box center [23, 106] width 16 height 16
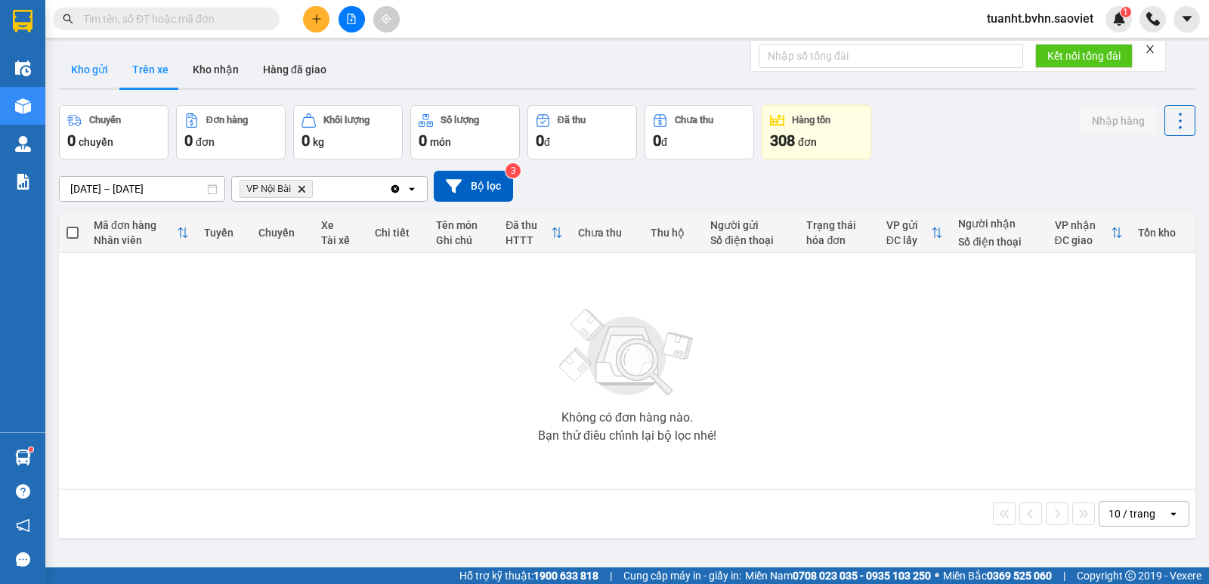
click at [94, 63] on button "Kho gửi" at bounding box center [89, 69] width 61 height 36
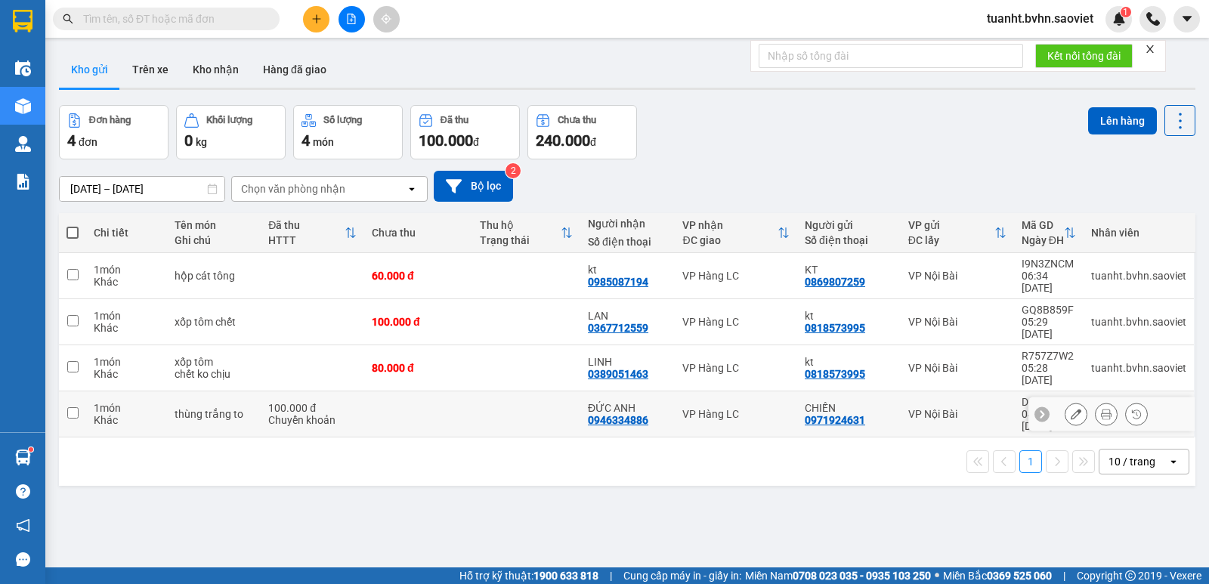
click at [76, 407] on input "checkbox" at bounding box center [72, 412] width 11 height 11
checkbox input "true"
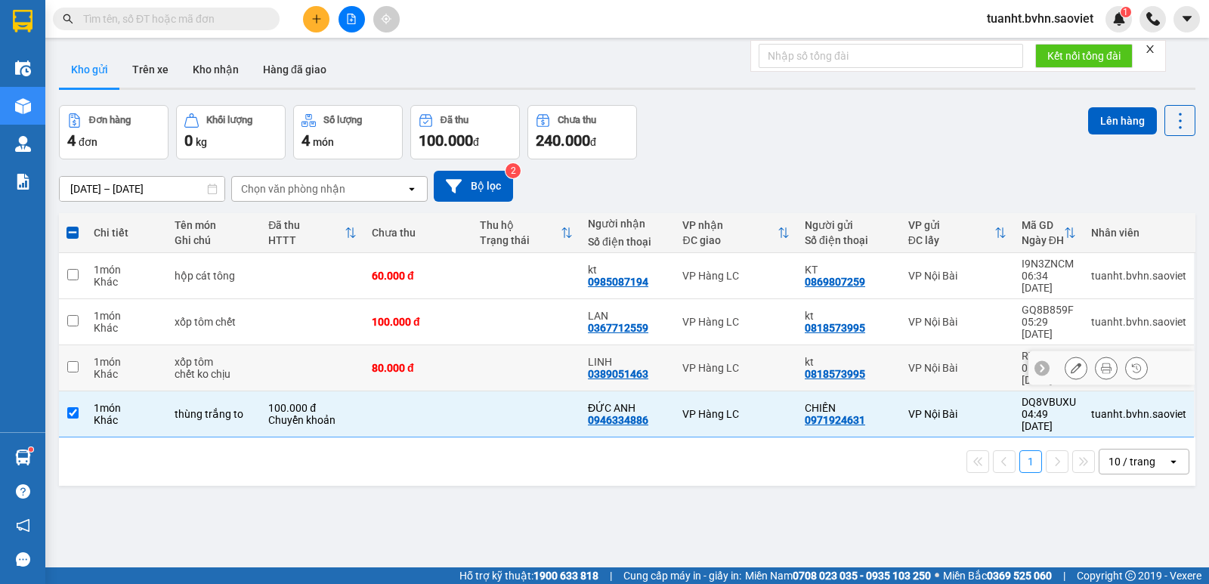
click at [77, 361] on input "checkbox" at bounding box center [72, 366] width 11 height 11
checkbox input "true"
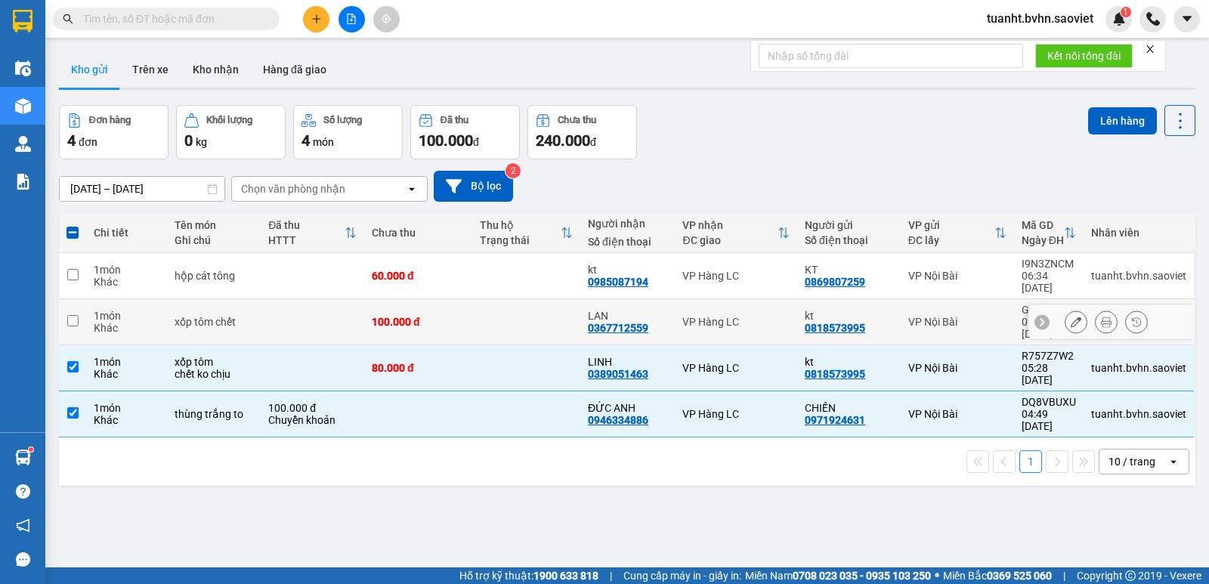
click at [76, 315] on input "checkbox" at bounding box center [72, 320] width 11 height 11
checkbox input "true"
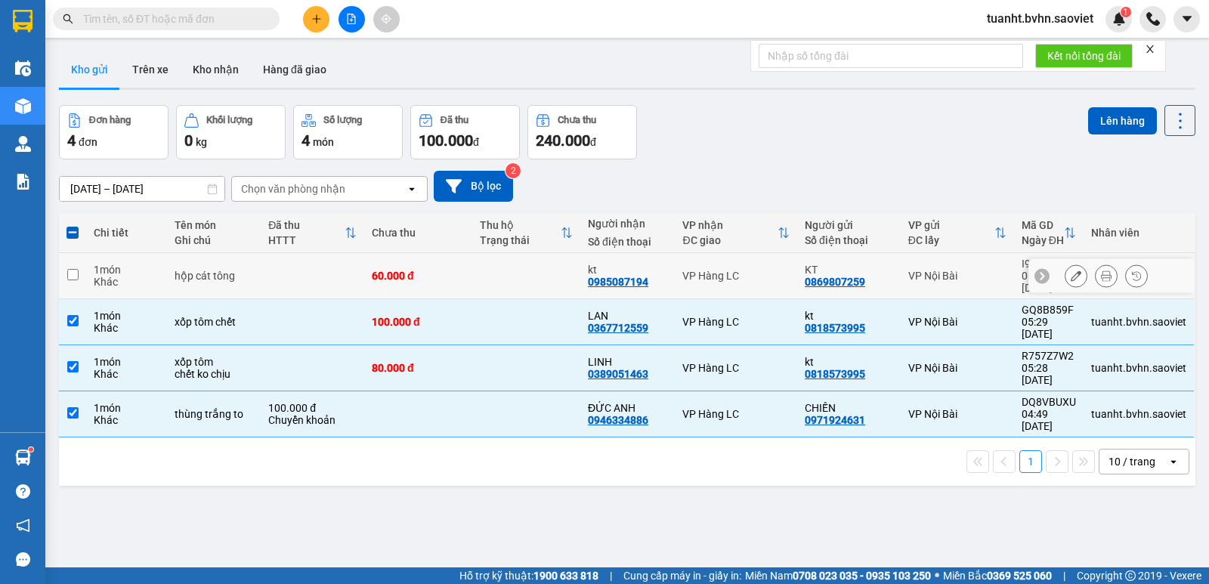
click at [77, 269] on input "checkbox" at bounding box center [72, 274] width 11 height 11
checkbox input "true"
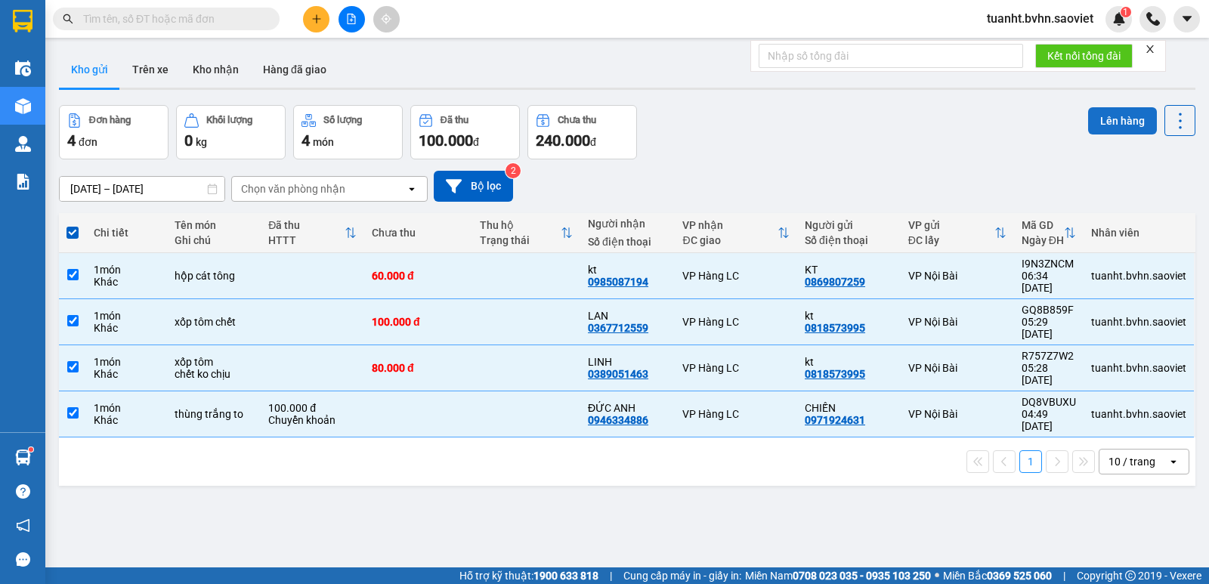
click at [1121, 123] on button "Lên hàng" at bounding box center [1122, 120] width 69 height 27
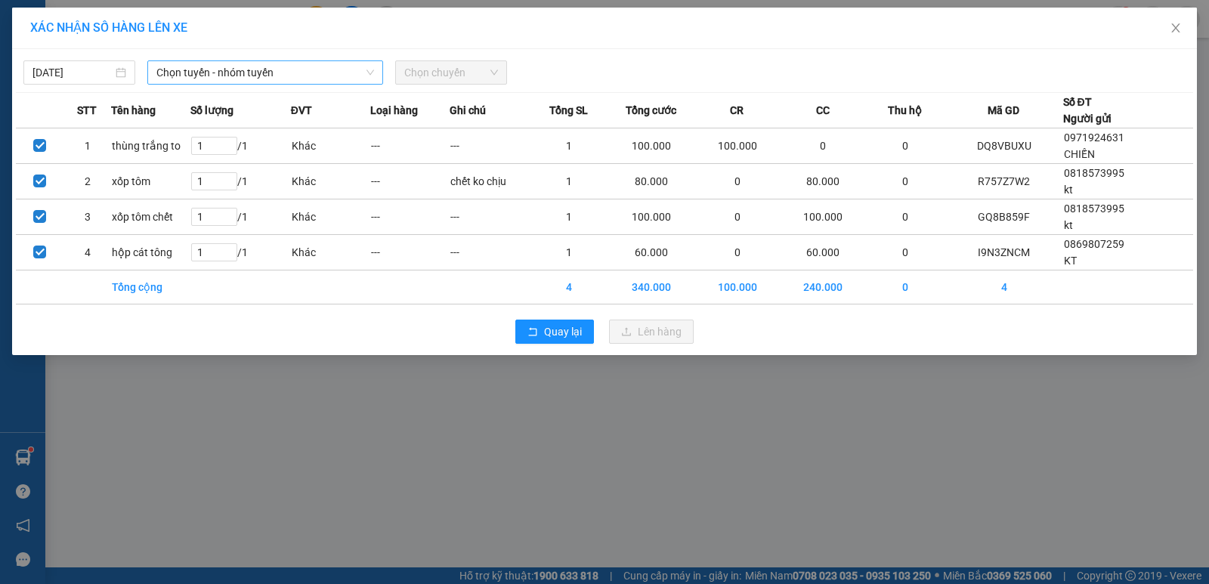
click at [312, 70] on span "Chọn tuyến - nhóm tuyến" at bounding box center [265, 72] width 218 height 23
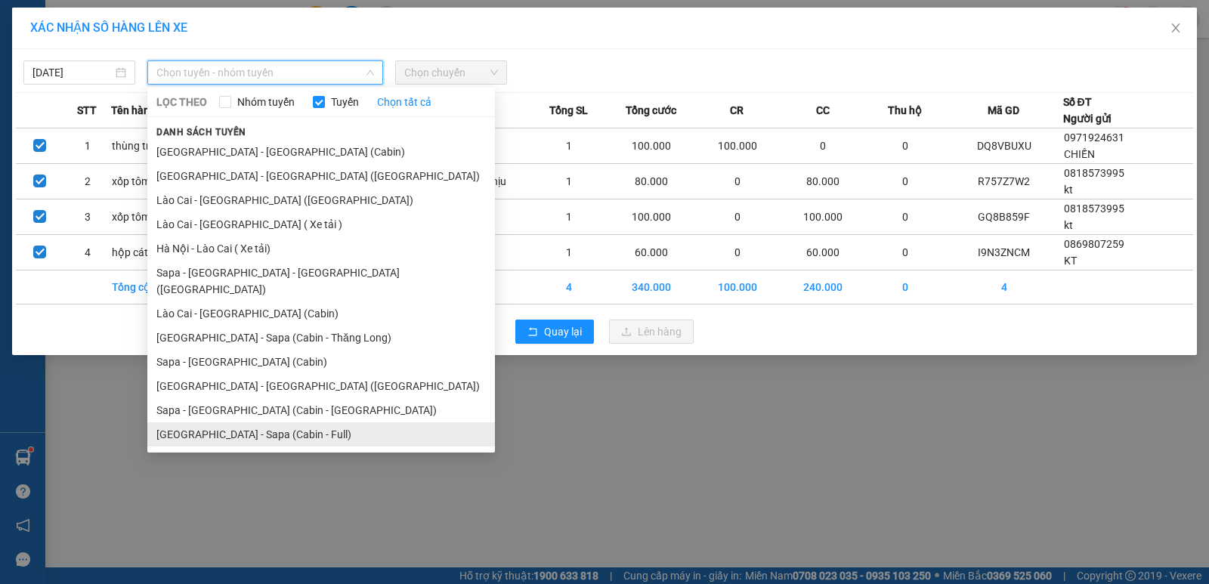
click at [262, 422] on li "[GEOGRAPHIC_DATA] - Sapa (Cabin - Full)" at bounding box center [321, 434] width 348 height 24
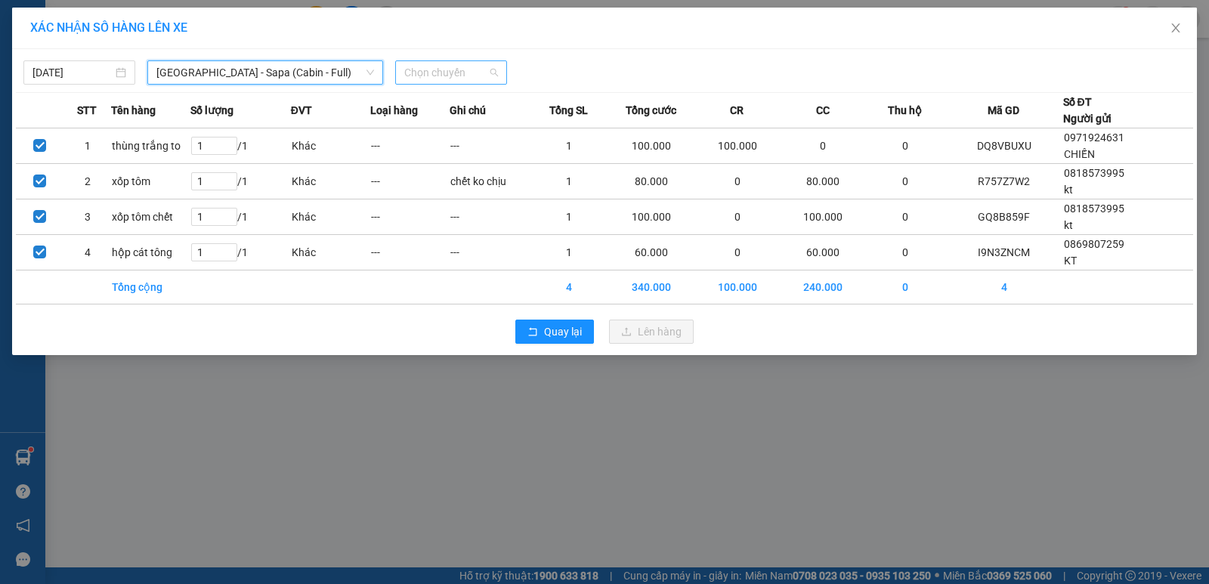
click at [460, 78] on span "Chọn chuyến" at bounding box center [451, 72] width 94 height 23
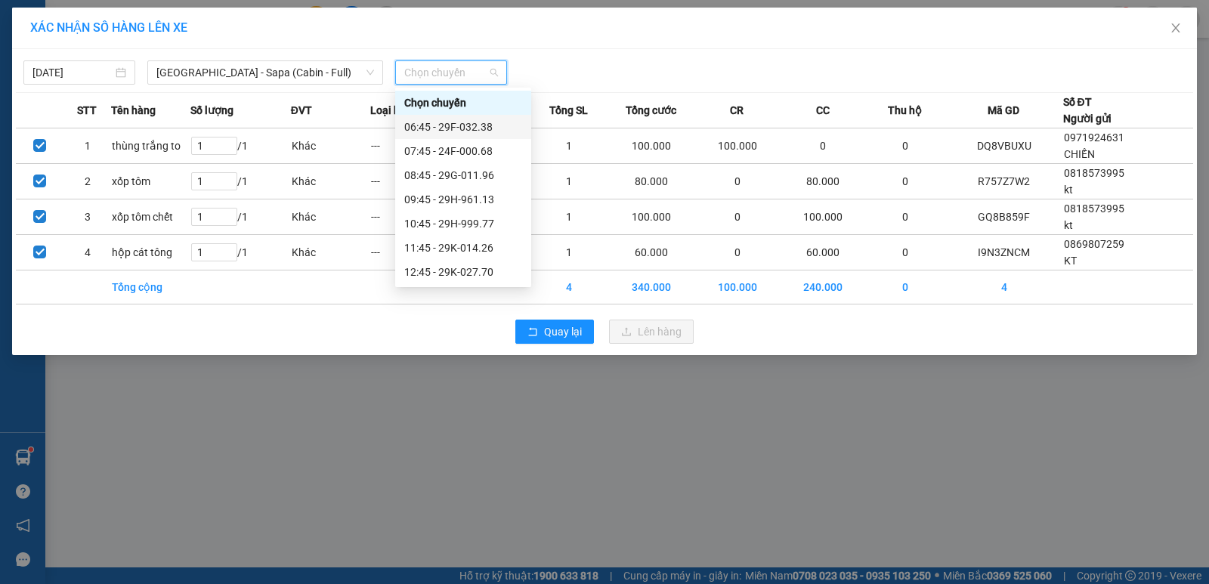
click at [475, 131] on div "06:45 - 29F-032.38" at bounding box center [463, 127] width 118 height 17
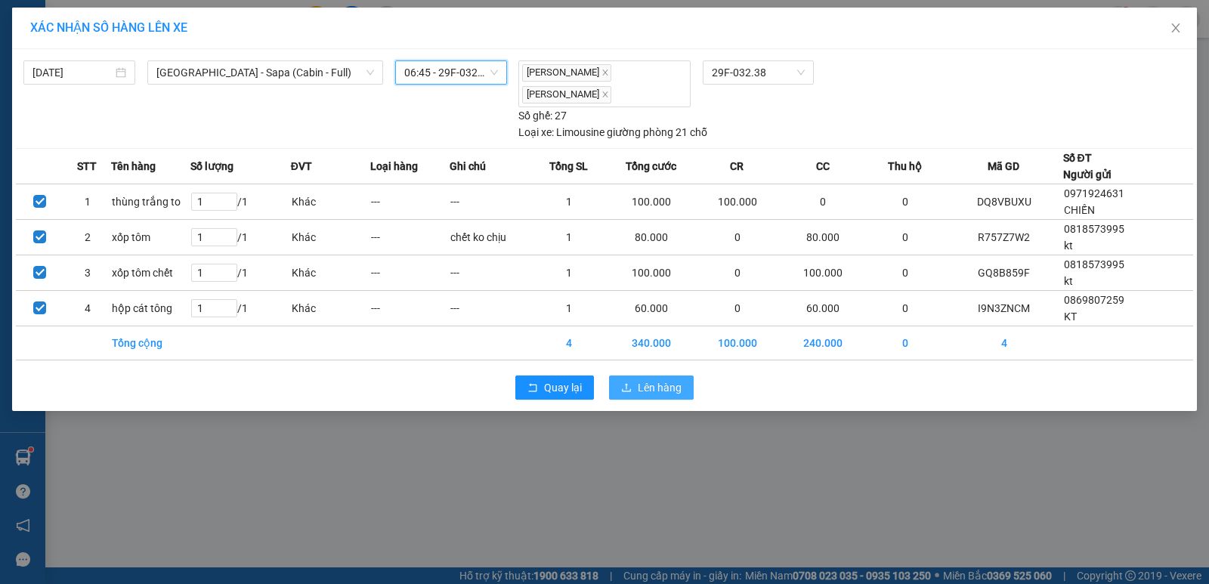
click at [647, 379] on span "Lên hàng" at bounding box center [660, 387] width 44 height 17
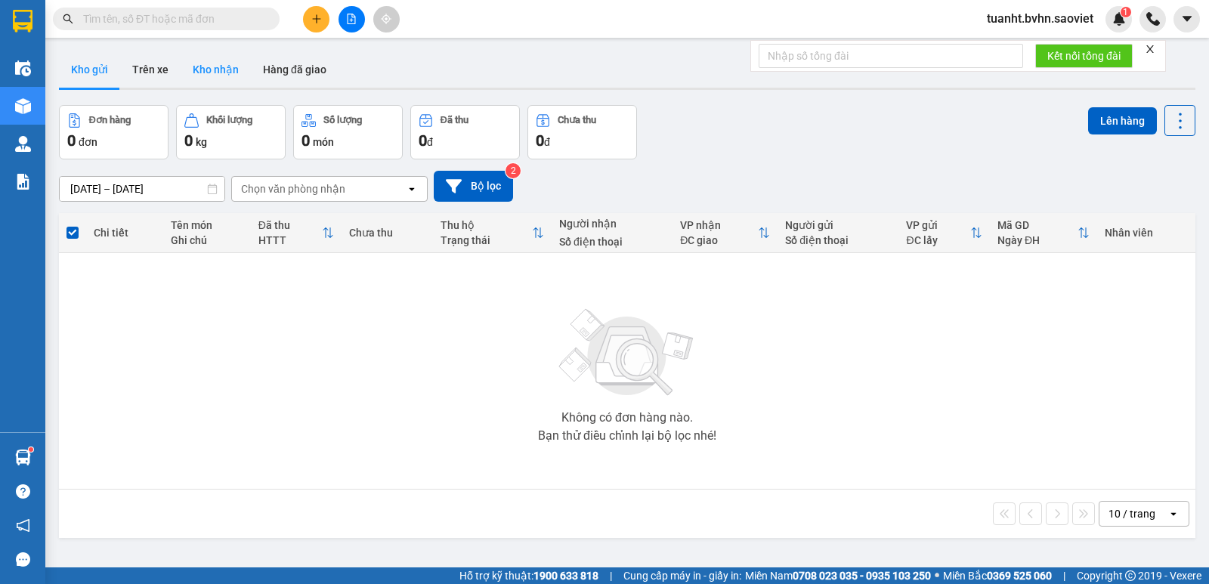
click at [209, 66] on button "Kho nhận" at bounding box center [216, 69] width 70 height 36
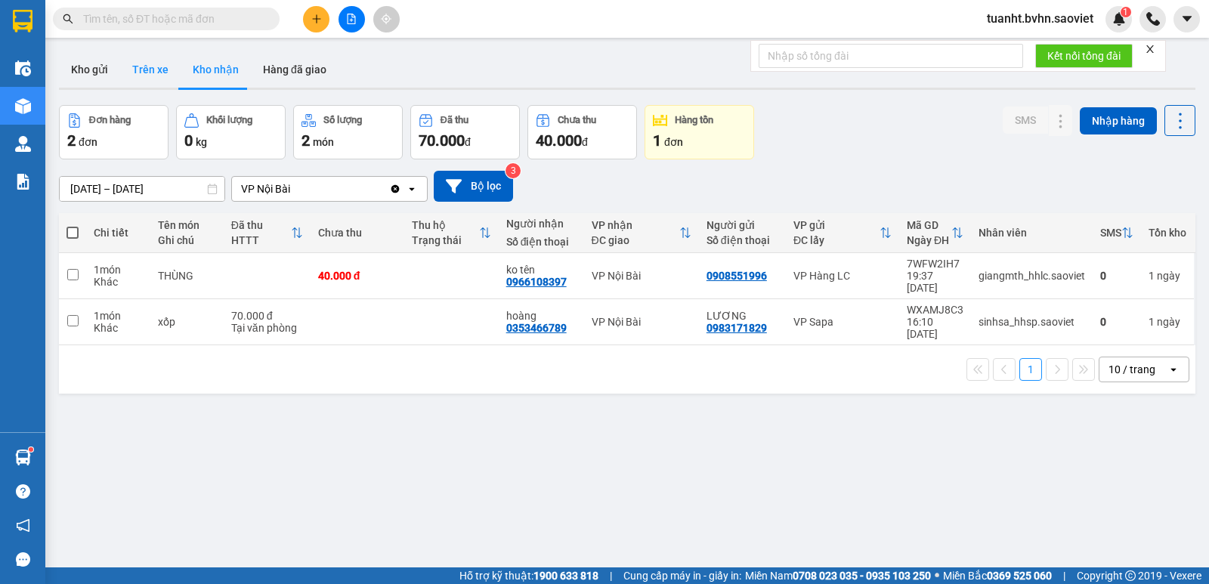
click at [149, 71] on button "Trên xe" at bounding box center [150, 69] width 60 height 36
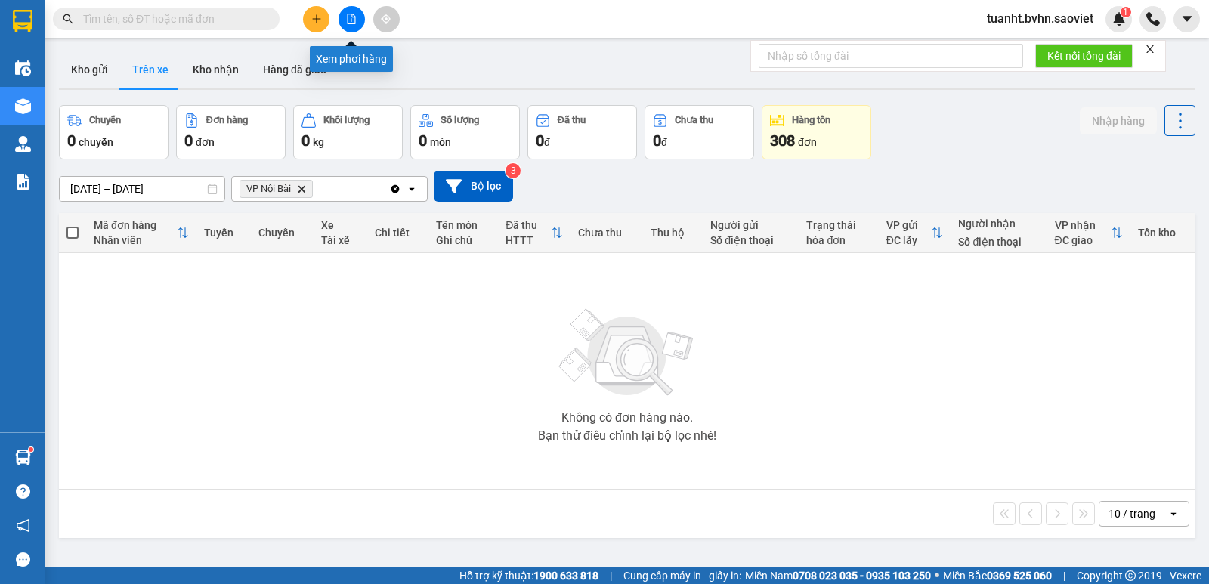
click at [349, 24] on button at bounding box center [352, 19] width 26 height 26
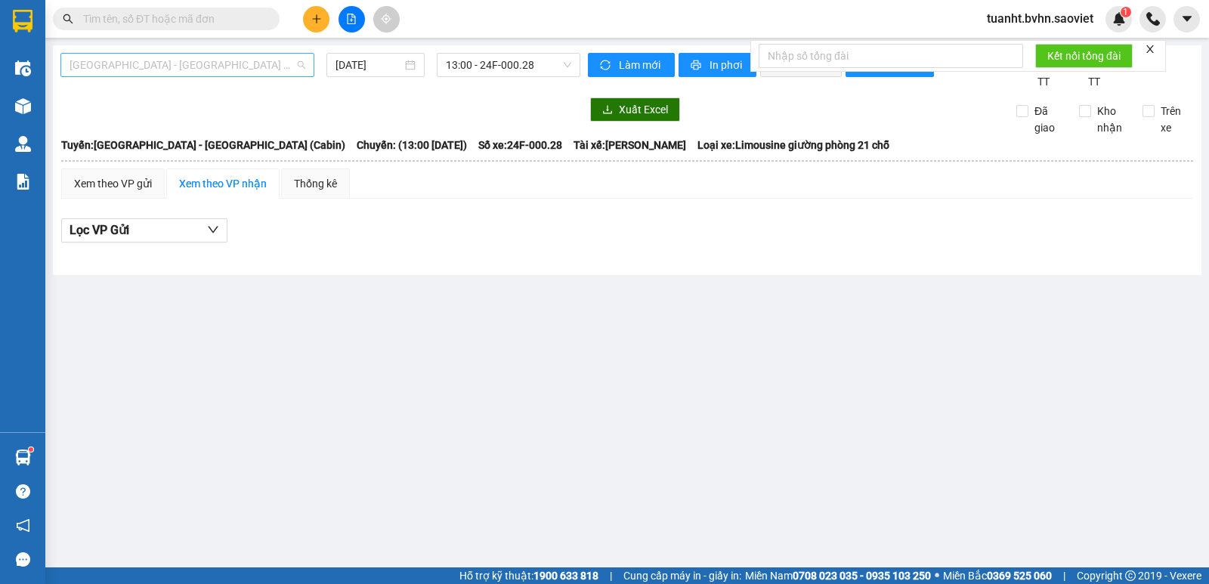
click at [237, 69] on span "[GEOGRAPHIC_DATA] - [GEOGRAPHIC_DATA] (Cabin)" at bounding box center [188, 65] width 236 height 23
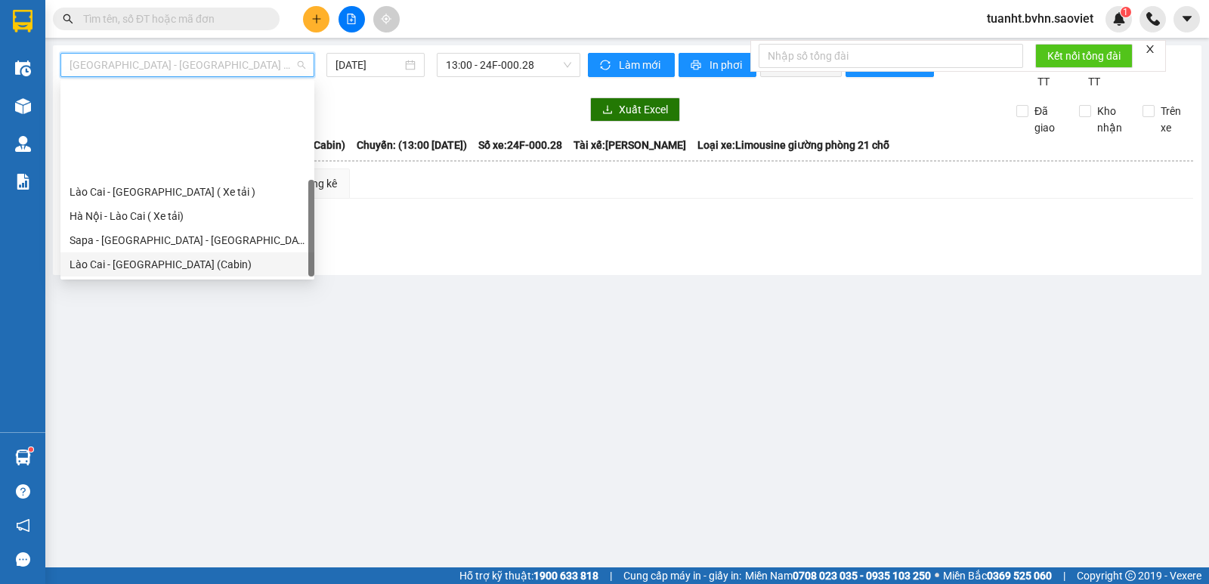
scroll to position [121, 0]
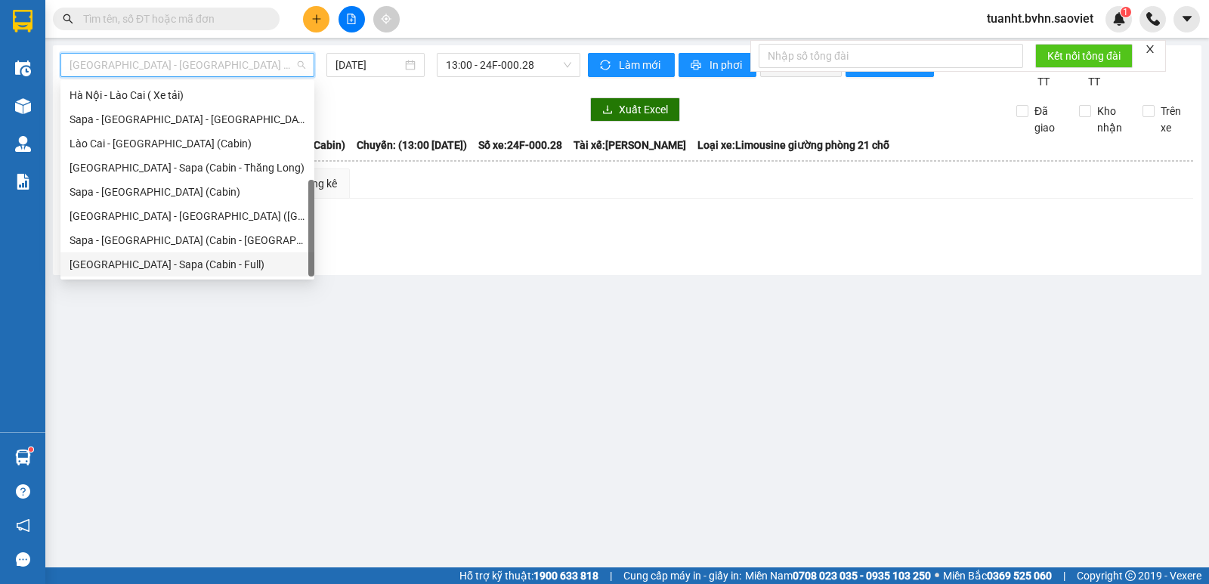
click at [202, 264] on div "[GEOGRAPHIC_DATA] - Sapa (Cabin - Full)" at bounding box center [188, 264] width 236 height 17
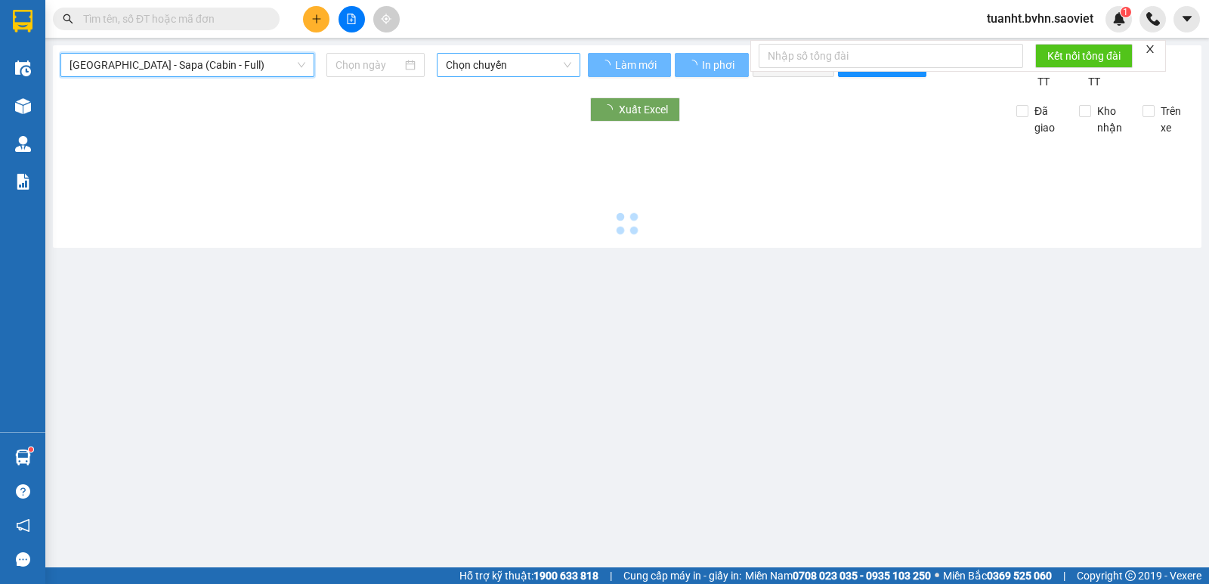
type input "[DATE]"
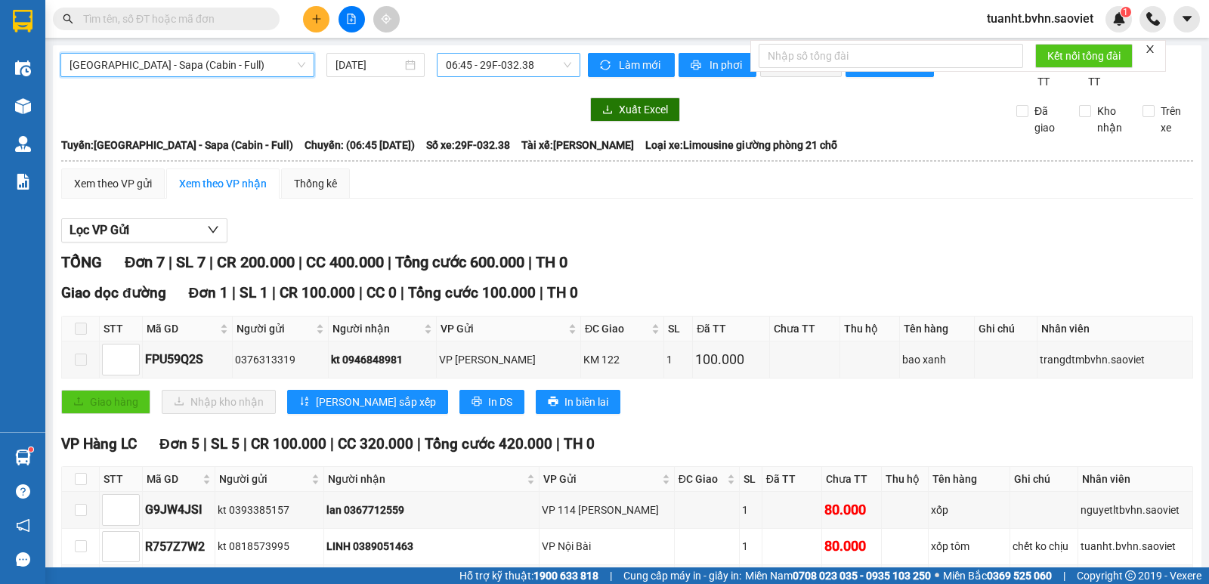
click at [521, 64] on span "06:45 - 29F-032.38" at bounding box center [508, 65] width 125 height 23
click at [710, 69] on span "In phơi" at bounding box center [727, 65] width 35 height 17
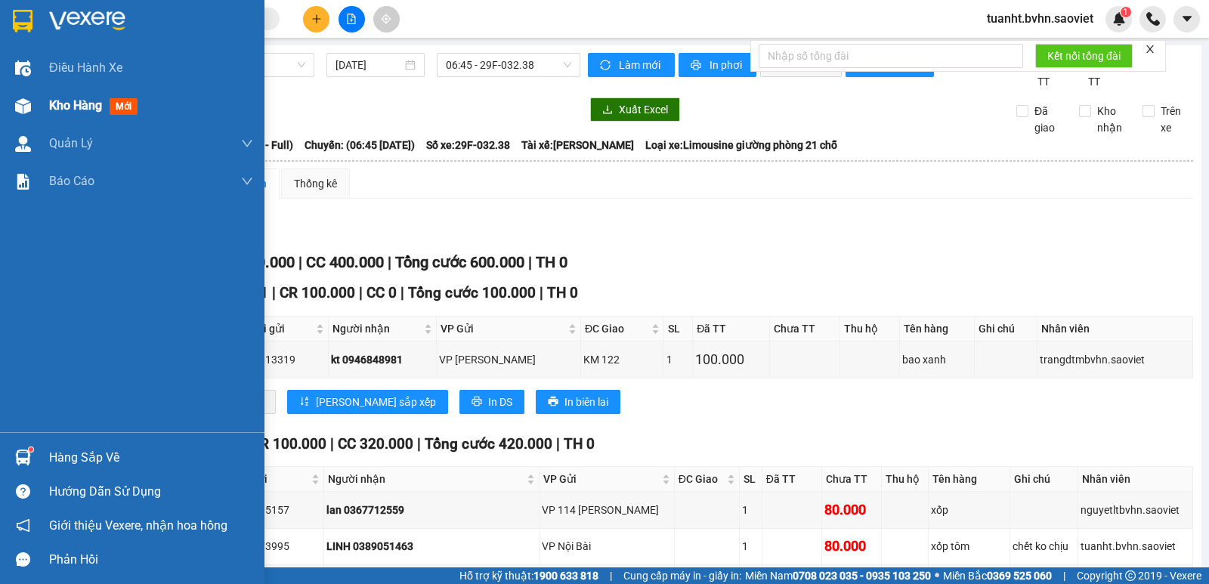
click at [21, 104] on img at bounding box center [23, 106] width 16 height 16
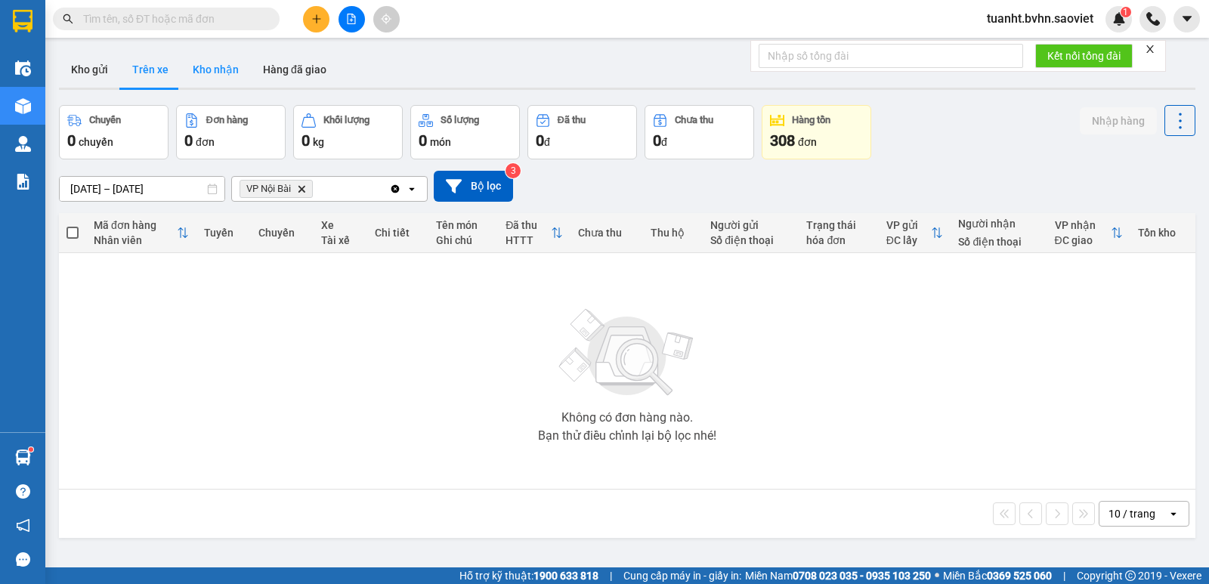
click at [218, 79] on button "Kho nhận" at bounding box center [216, 69] width 70 height 36
